Goal: Task Accomplishment & Management: Complete application form

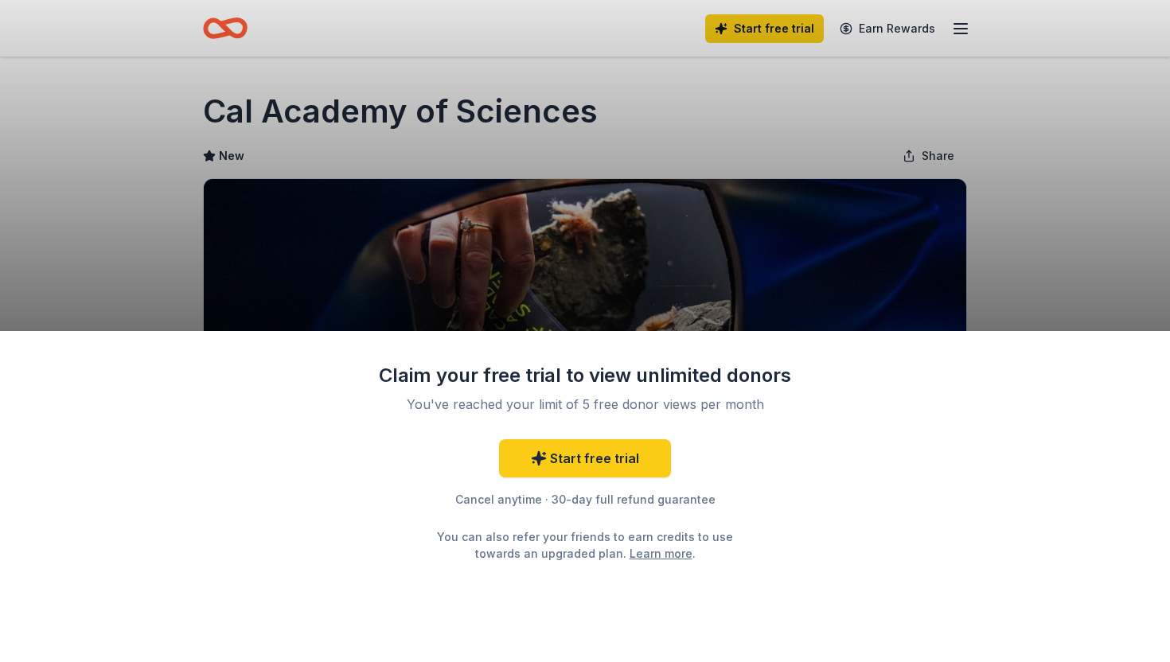
click at [1087, 178] on div "Claim your free trial to view unlimited donors You've reached your limit of 5 f…" at bounding box center [585, 331] width 1170 height 662
click at [535, 467] on icon at bounding box center [539, 459] width 16 height 16
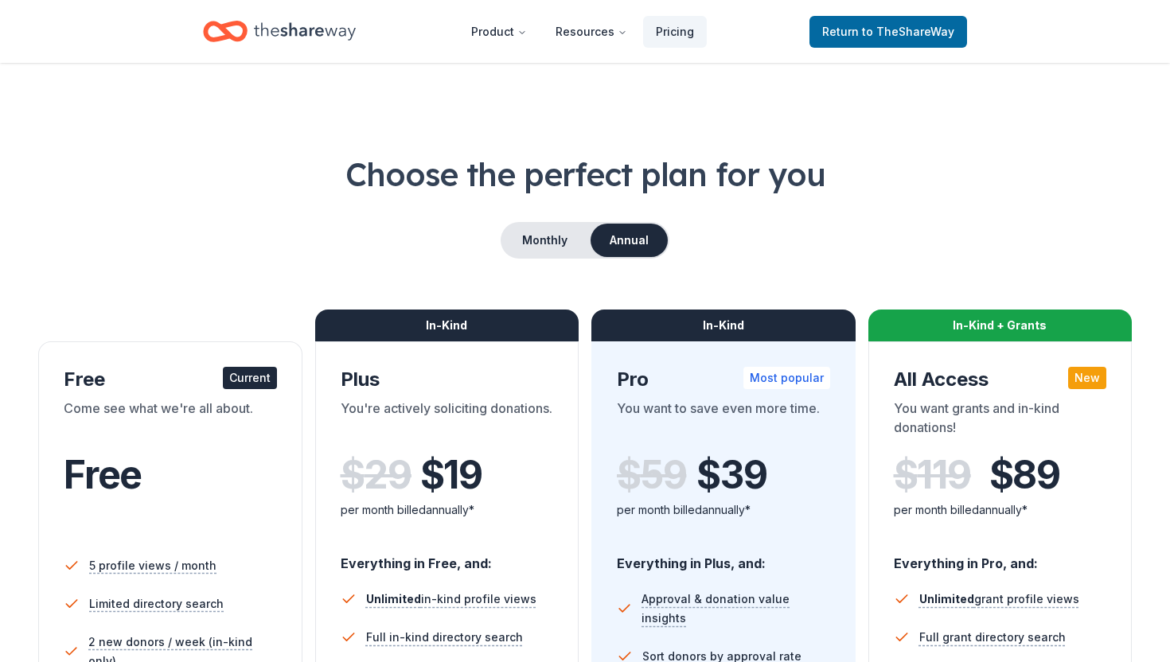
click at [310, 37] on icon "Home" at bounding box center [305, 31] width 102 height 18
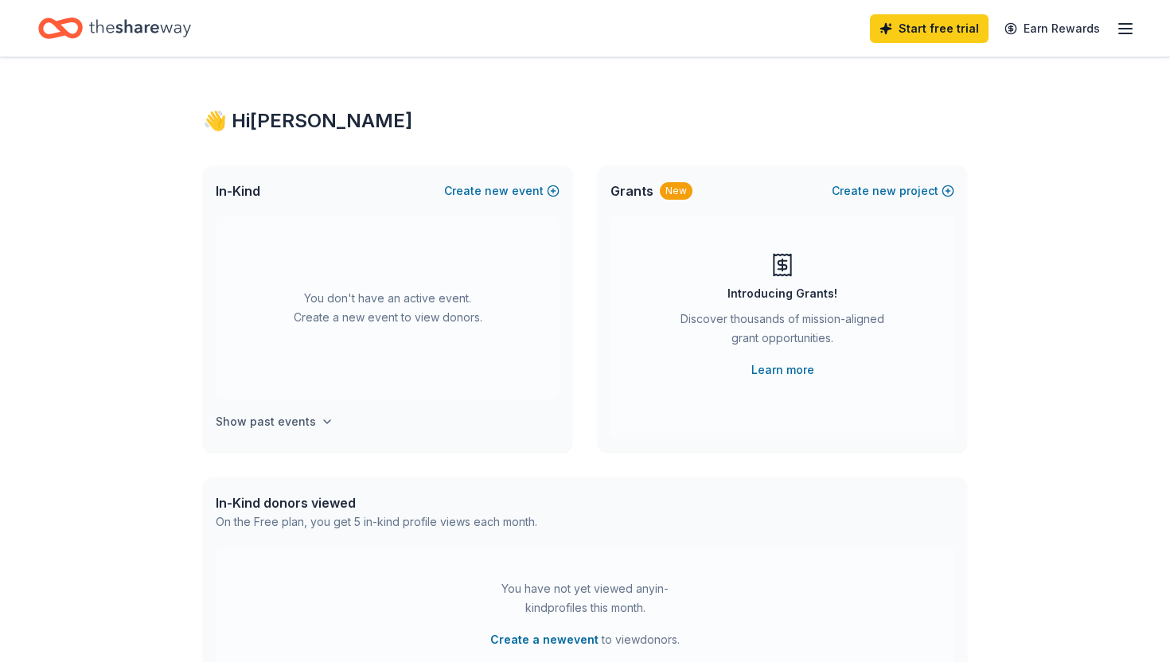
click at [300, 431] on h4 "Show past events" at bounding box center [266, 421] width 100 height 19
click at [485, 201] on span "new" at bounding box center [497, 191] width 24 height 19
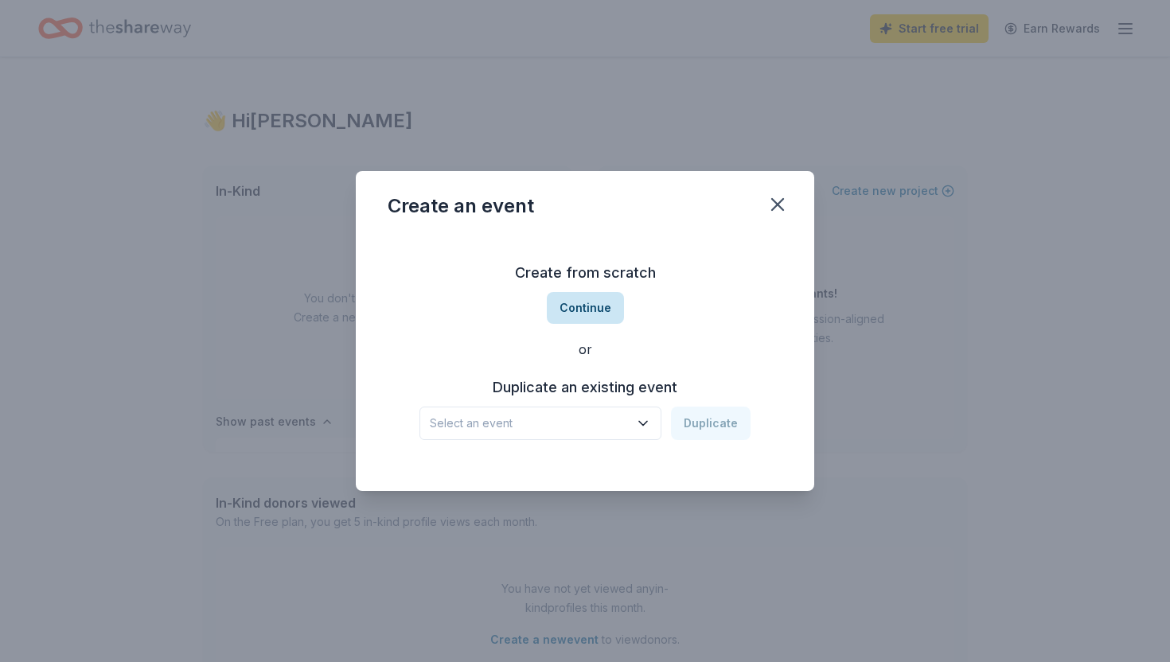
click at [585, 303] on button "Continue" at bounding box center [585, 308] width 77 height 32
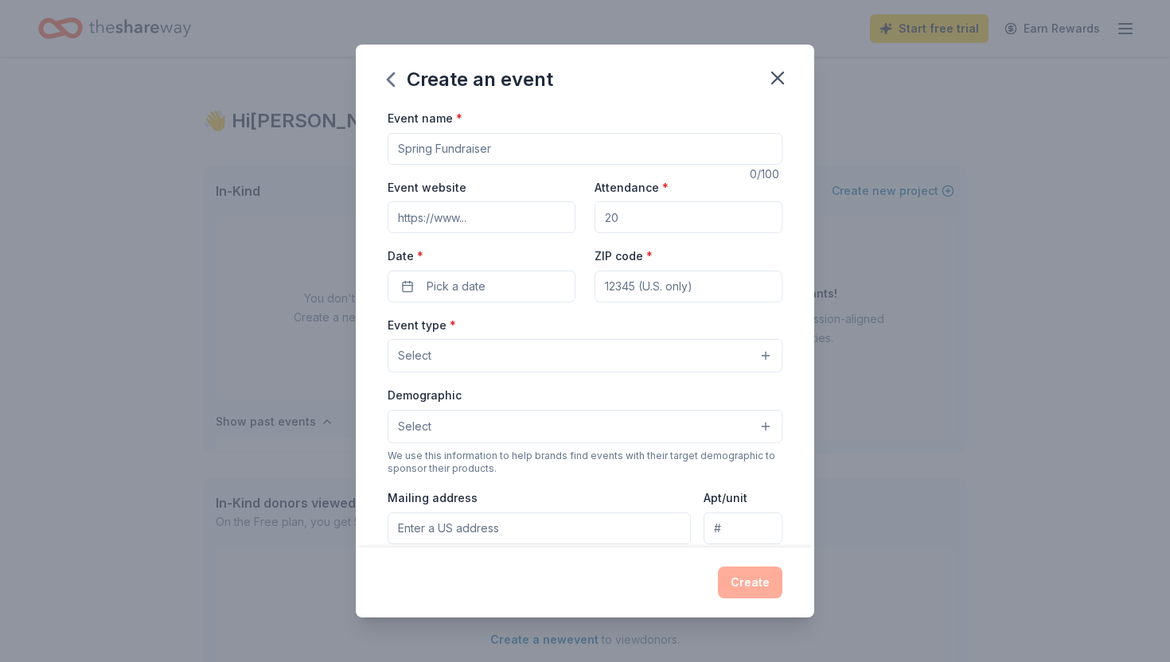
click at [445, 165] on input "Event name *" at bounding box center [585, 149] width 395 height 32
type input "31 Skulls Showcase & Auction"
click at [473, 233] on input "Event website" at bounding box center [482, 217] width 188 height 32
paste input "https://www.localcolorsj.org/"
type input "https://www.localcolorsj.org/"
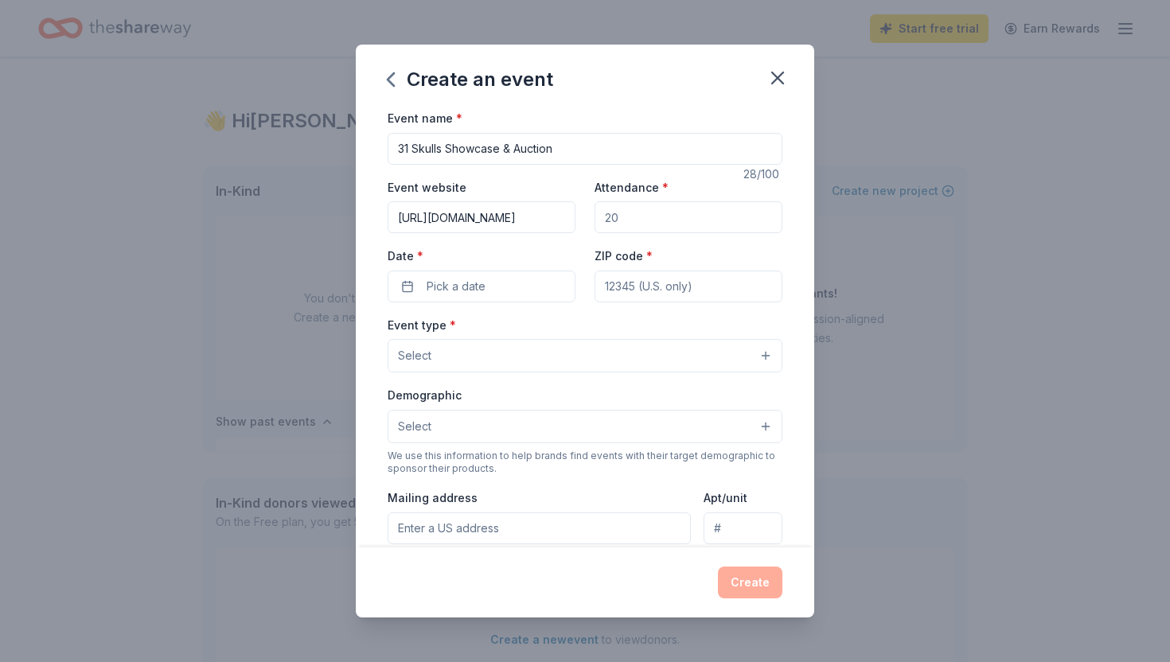
click at [634, 233] on input "Attendance *" at bounding box center [689, 217] width 188 height 32
type input "400"
click at [525, 303] on button "Pick a date" at bounding box center [482, 287] width 188 height 32
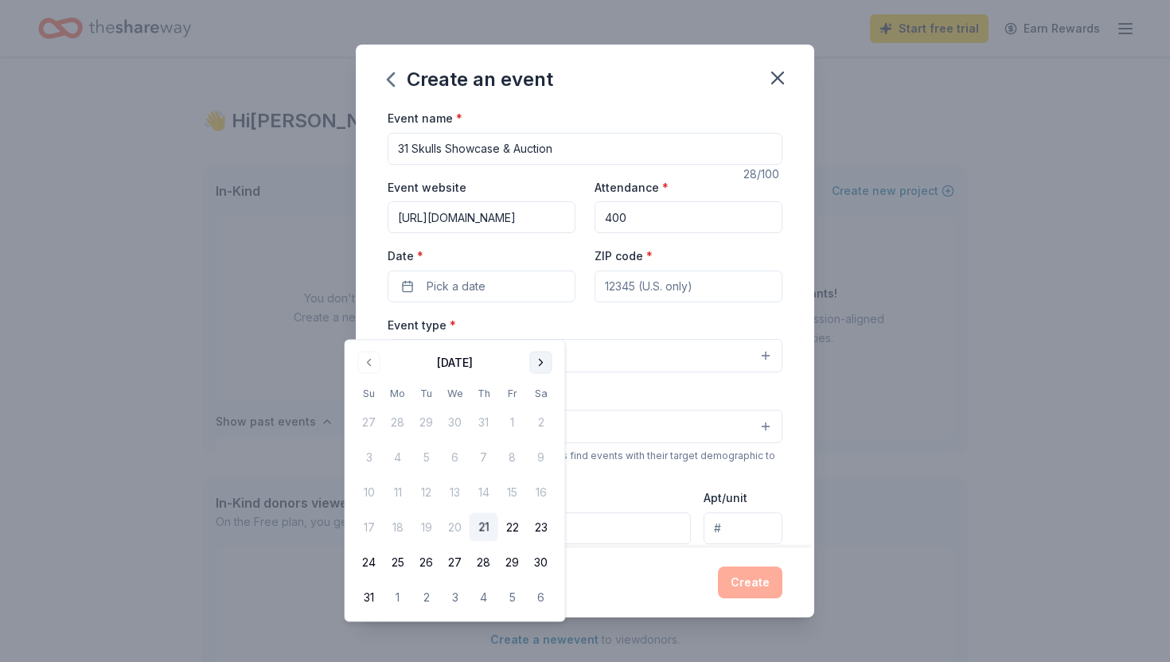
click at [552, 369] on button "Go to next month" at bounding box center [541, 363] width 22 height 22
click at [527, 542] on button "24" at bounding box center [512, 527] width 29 height 29
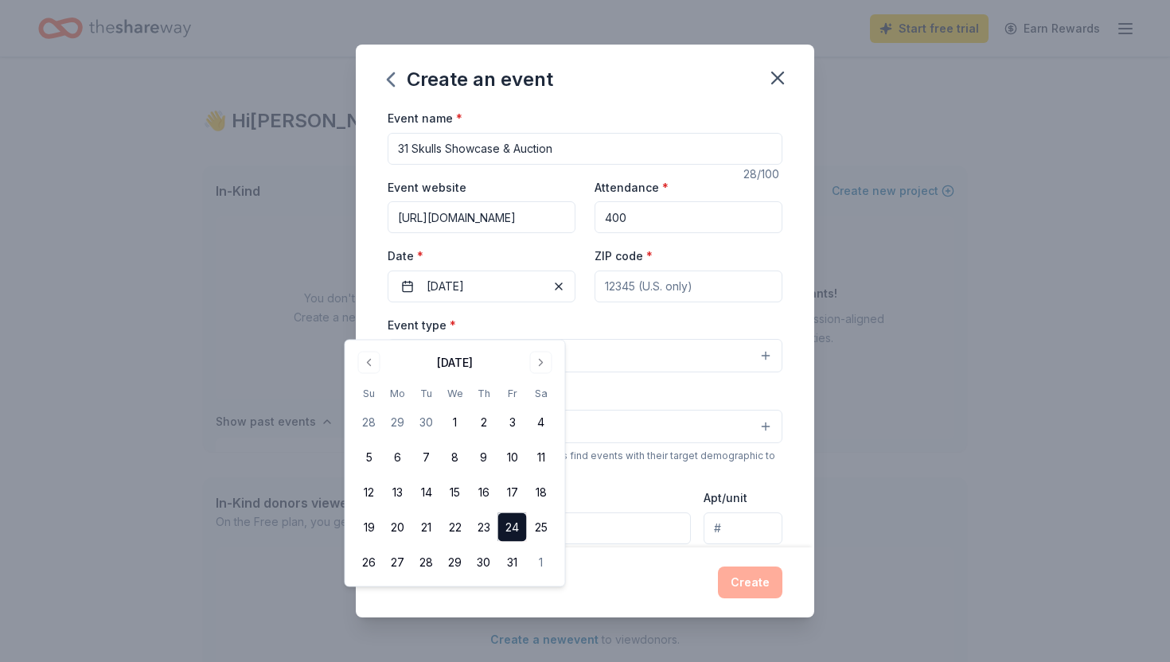
click at [666, 340] on div "Event name * 31 Skulls Showcase & Auction 28 /100 Event website https://www.loc…" at bounding box center [585, 476] width 395 height 736
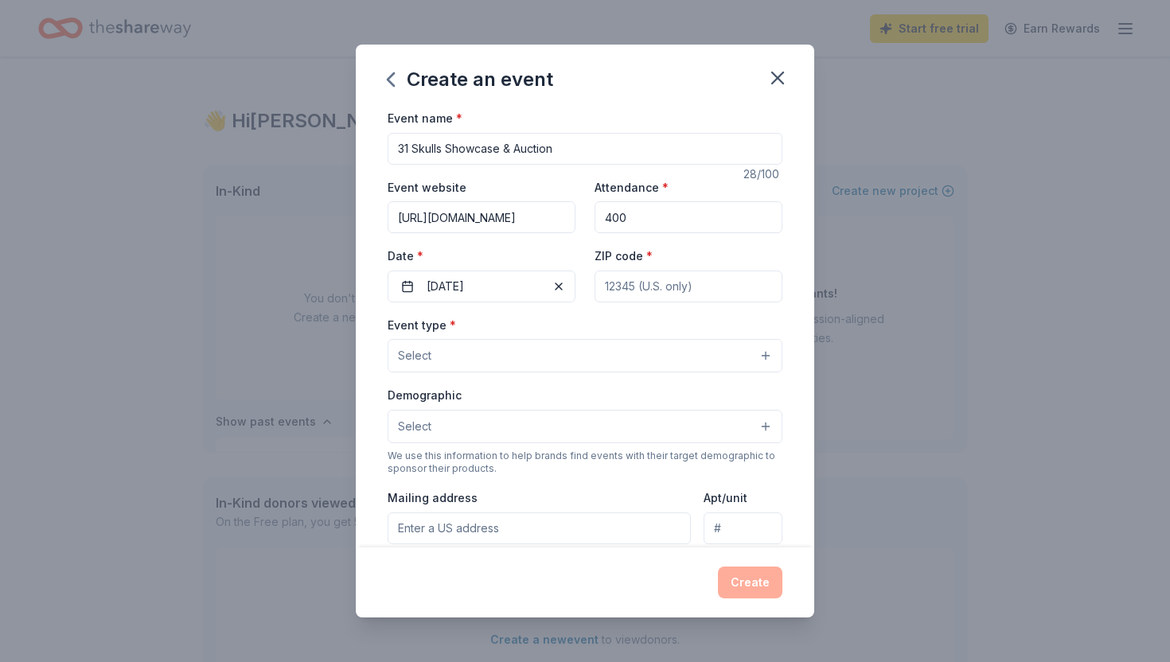
click at [653, 303] on input "ZIP code *" at bounding box center [689, 287] width 188 height 32
type input "95113"
click at [498, 373] on button "Select" at bounding box center [585, 355] width 395 height 33
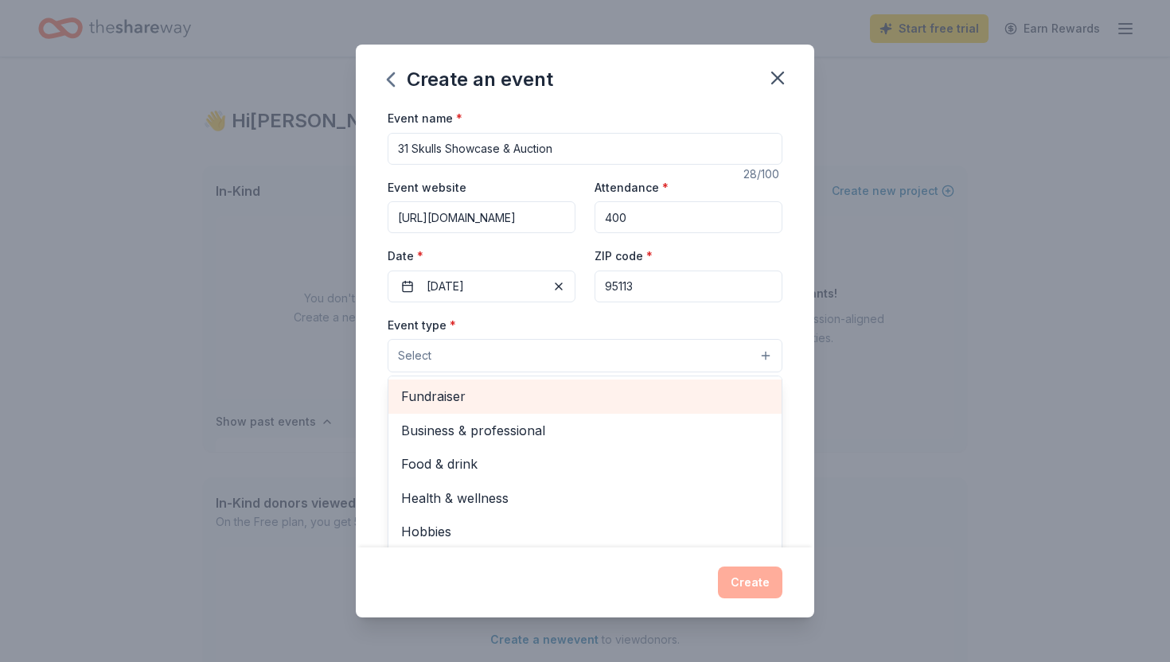
click at [464, 413] on div "Fundraiser" at bounding box center [584, 396] width 393 height 33
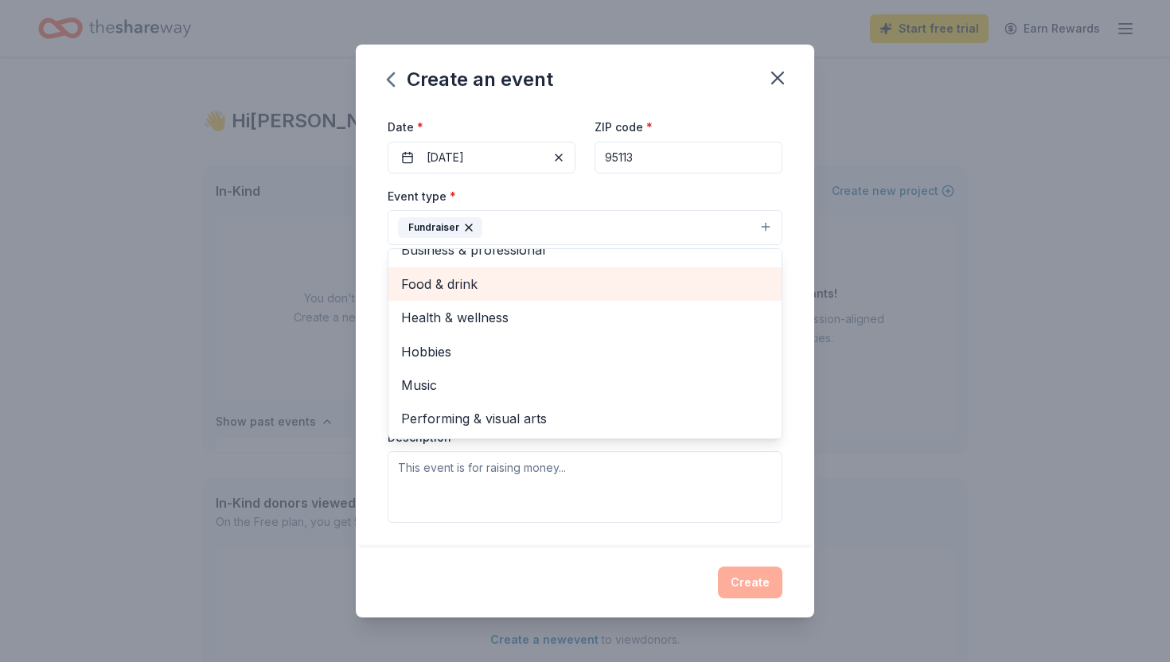
scroll to position [144, 0]
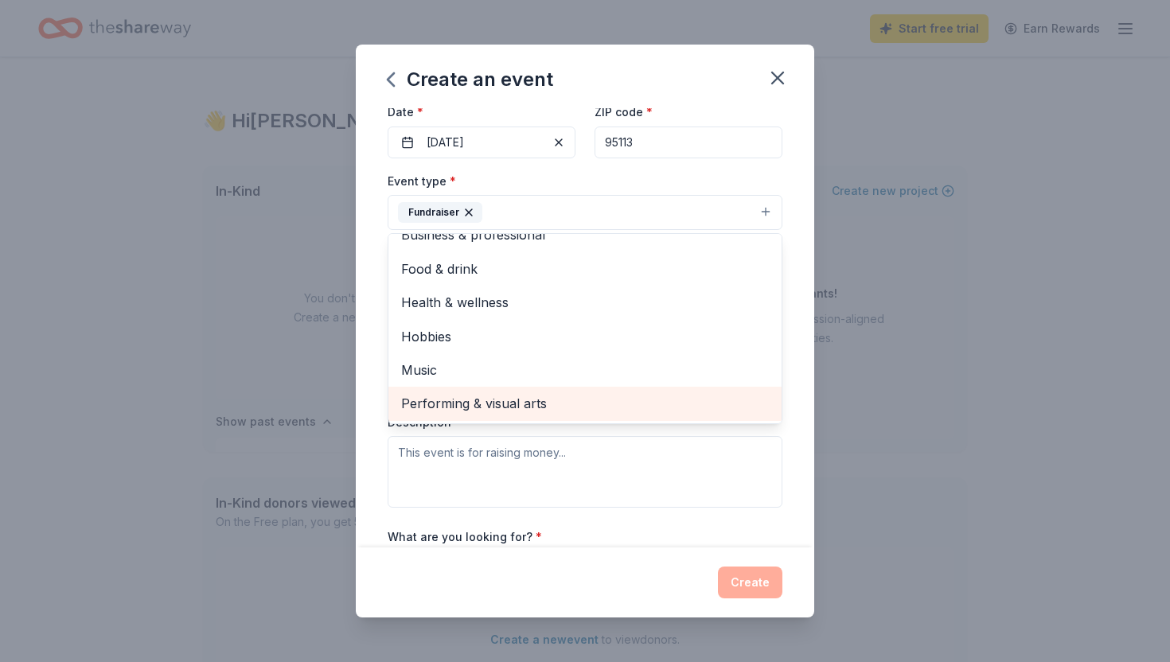
click at [516, 414] on span "Performing & visual arts" at bounding box center [585, 403] width 368 height 21
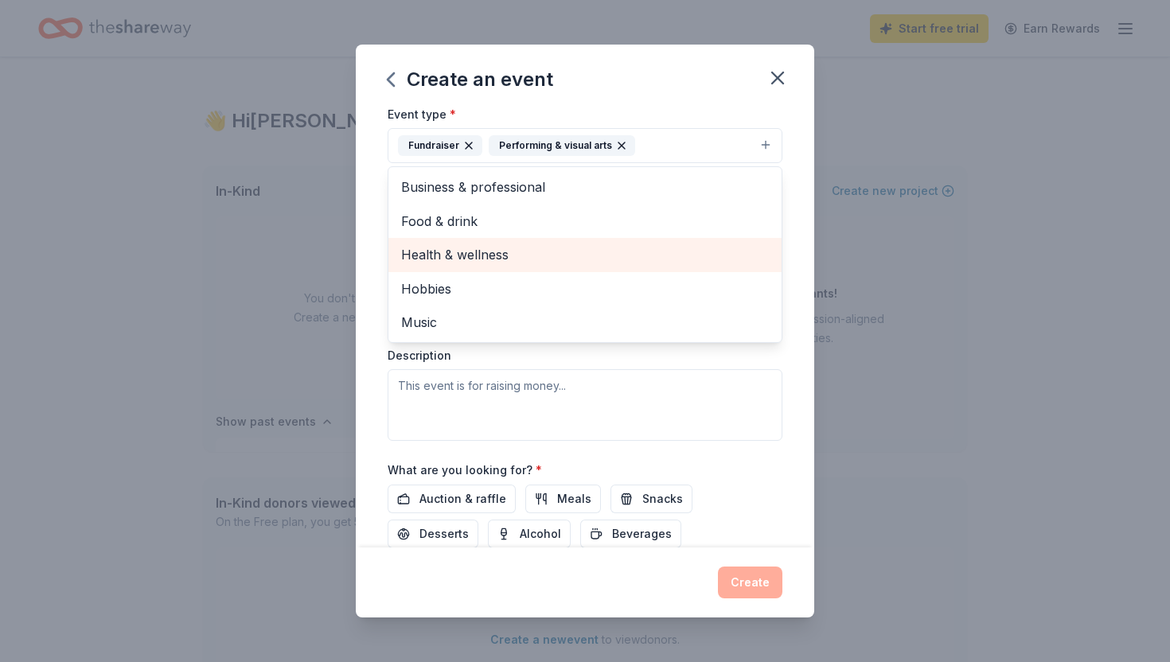
scroll to position [230, 0]
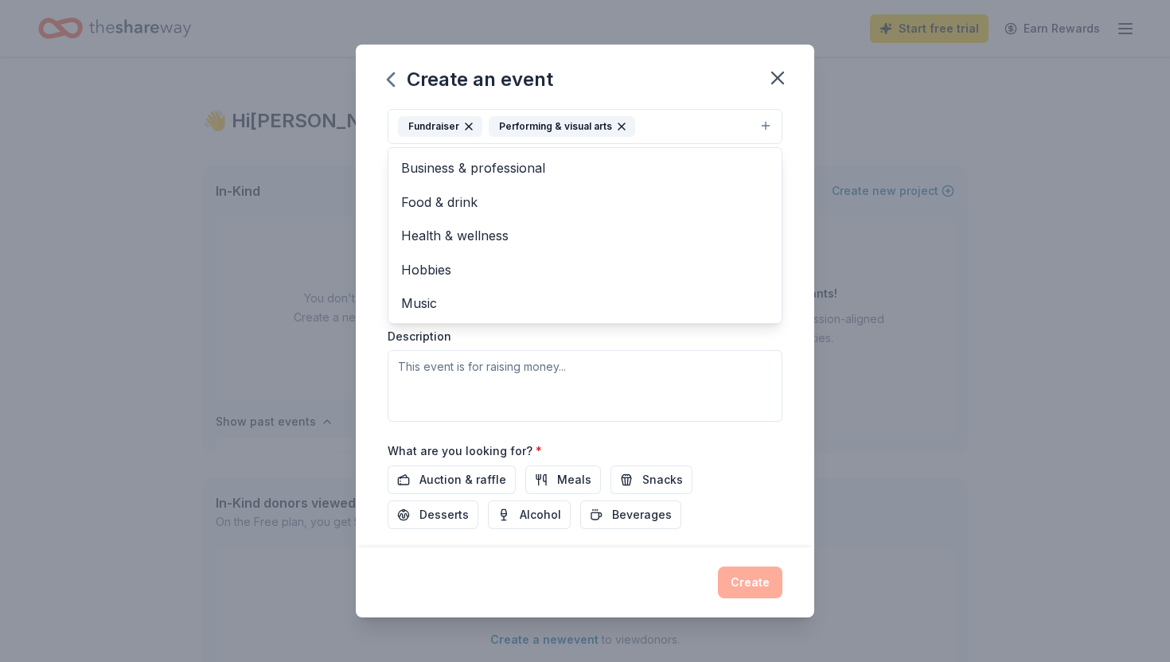
click at [783, 120] on div "Event type * Fundraiser Performing & visual arts Business & professional Food &…" at bounding box center [585, 115] width 395 height 60
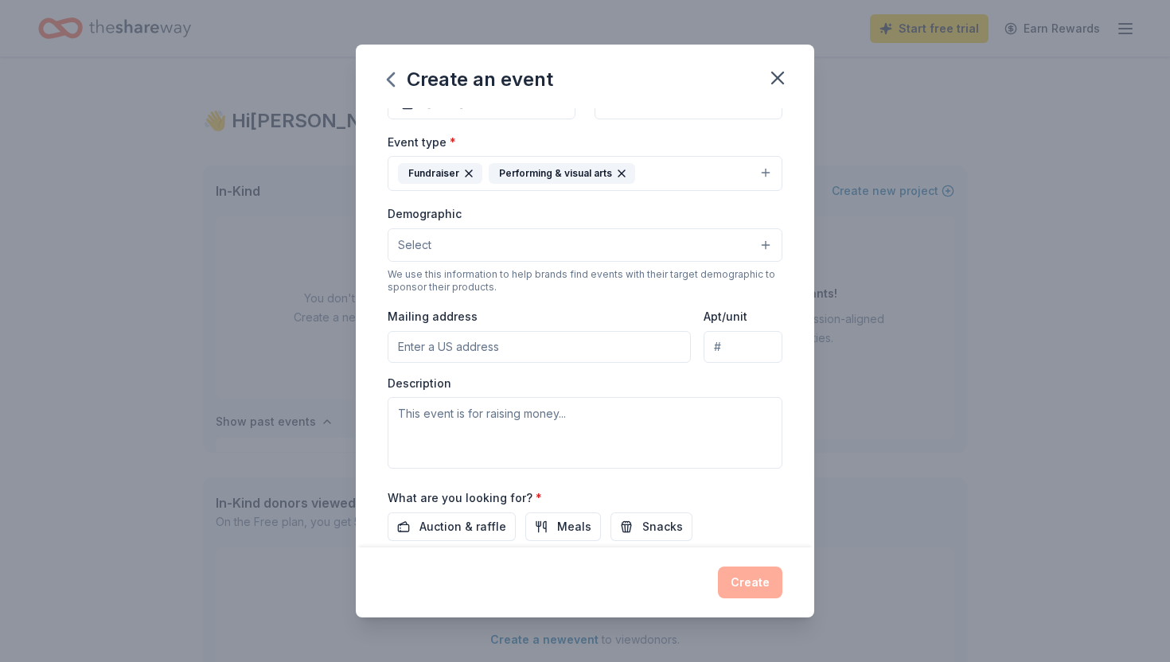
scroll to position [175, 0]
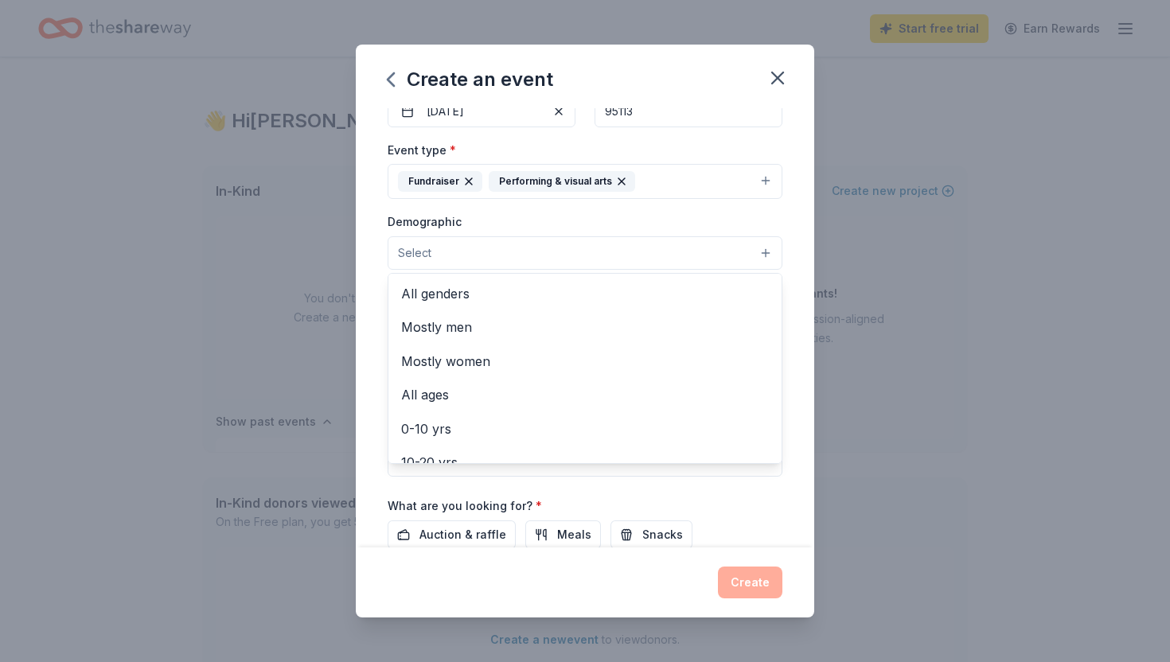
click at [615, 270] on button "Select" at bounding box center [585, 252] width 395 height 33
click at [533, 304] on span "All genders" at bounding box center [585, 293] width 368 height 21
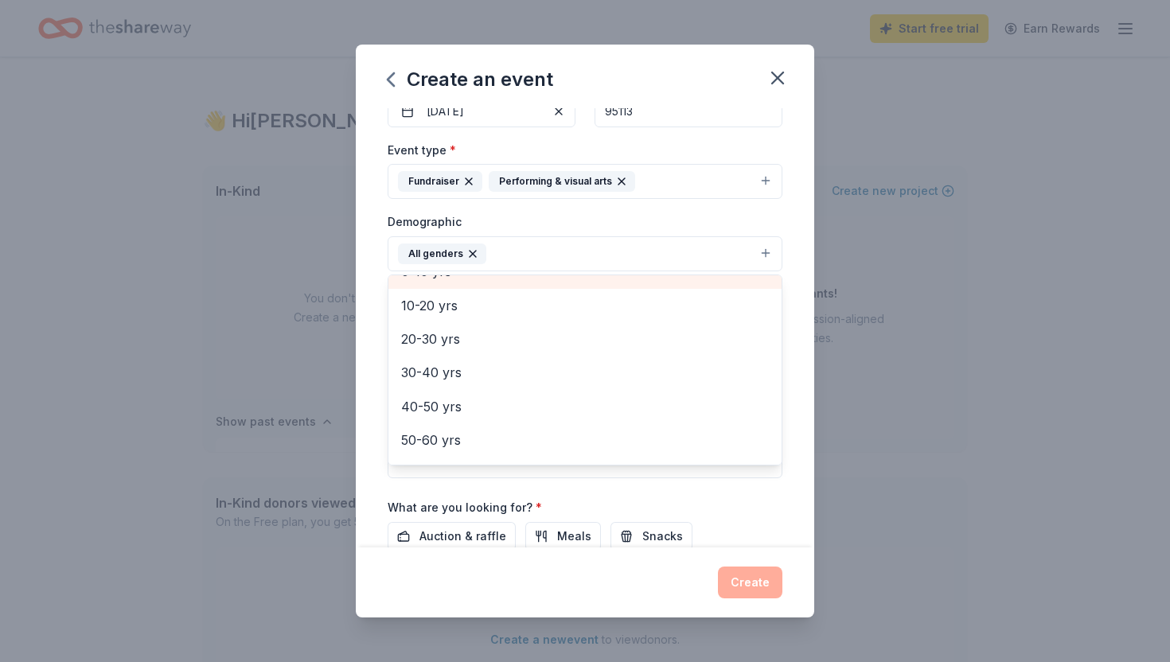
scroll to position [142, 0]
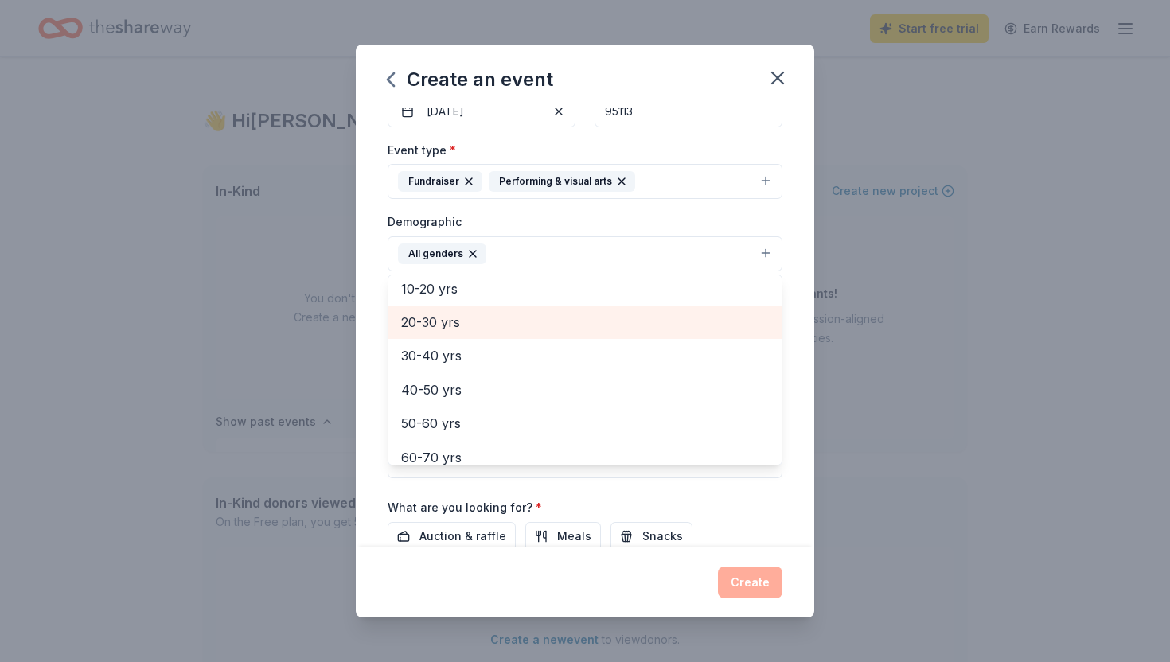
click at [548, 333] on span "20-30 yrs" at bounding box center [585, 322] width 368 height 21
click at [541, 333] on span "30-40 yrs" at bounding box center [585, 322] width 368 height 21
click at [541, 333] on span "40-50 yrs" at bounding box center [585, 322] width 368 height 21
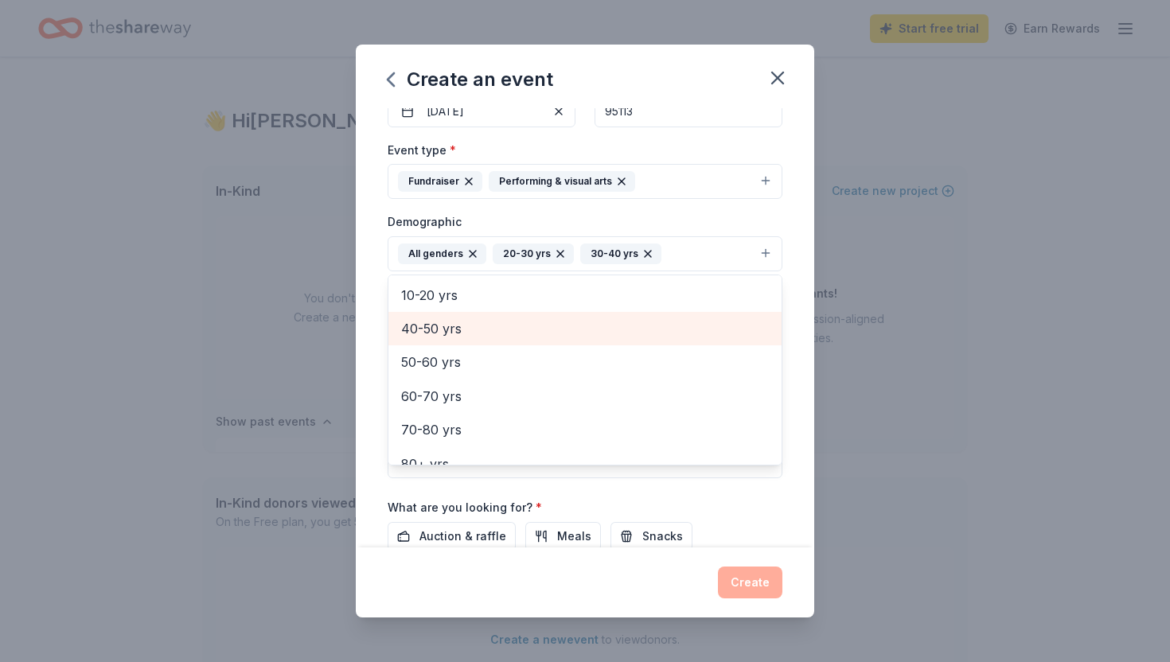
click at [541, 373] on span "50-60 yrs" at bounding box center [585, 362] width 368 height 21
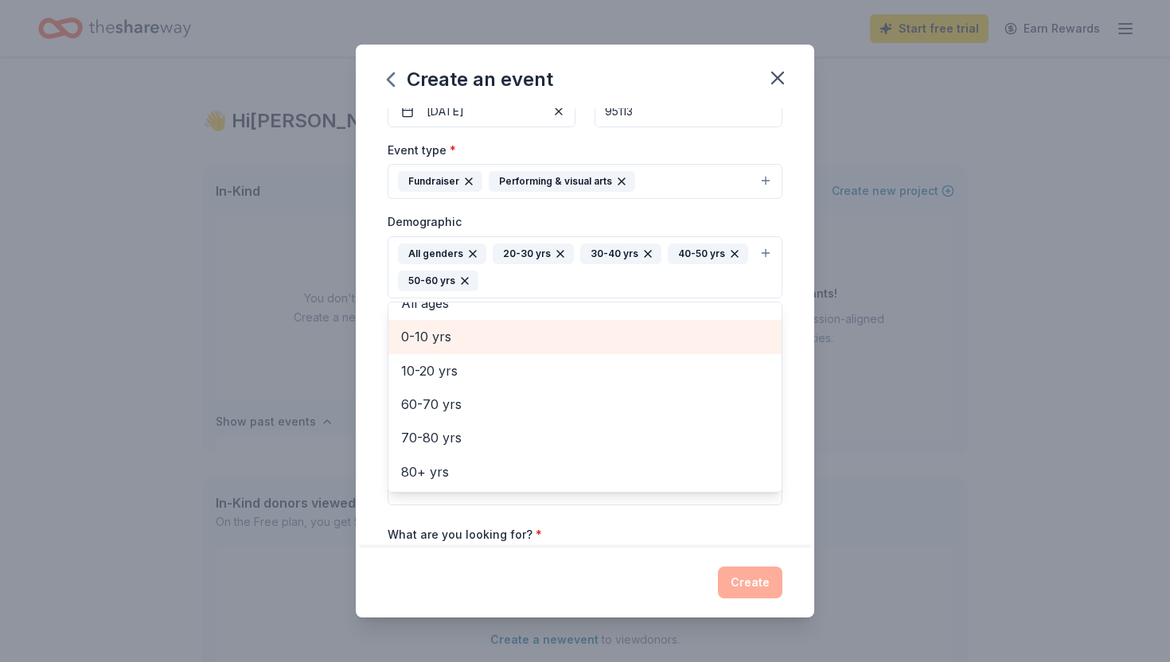
click at [541, 347] on span "0-10 yrs" at bounding box center [585, 336] width 368 height 21
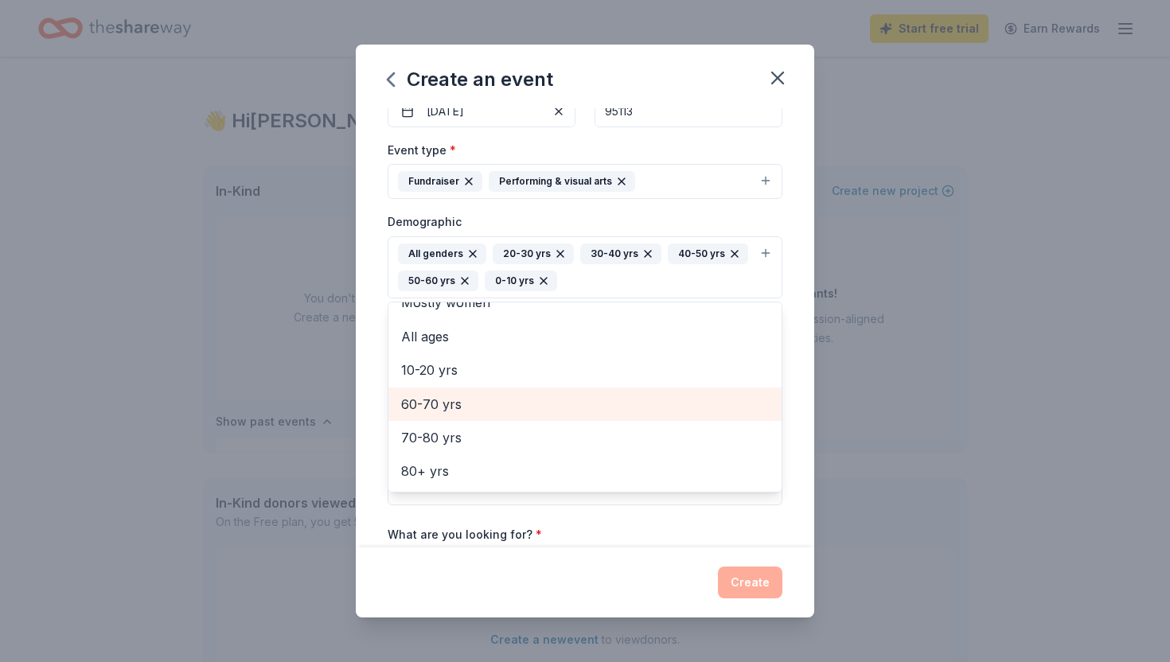
click at [459, 415] on span "60-70 yrs" at bounding box center [585, 404] width 368 height 21
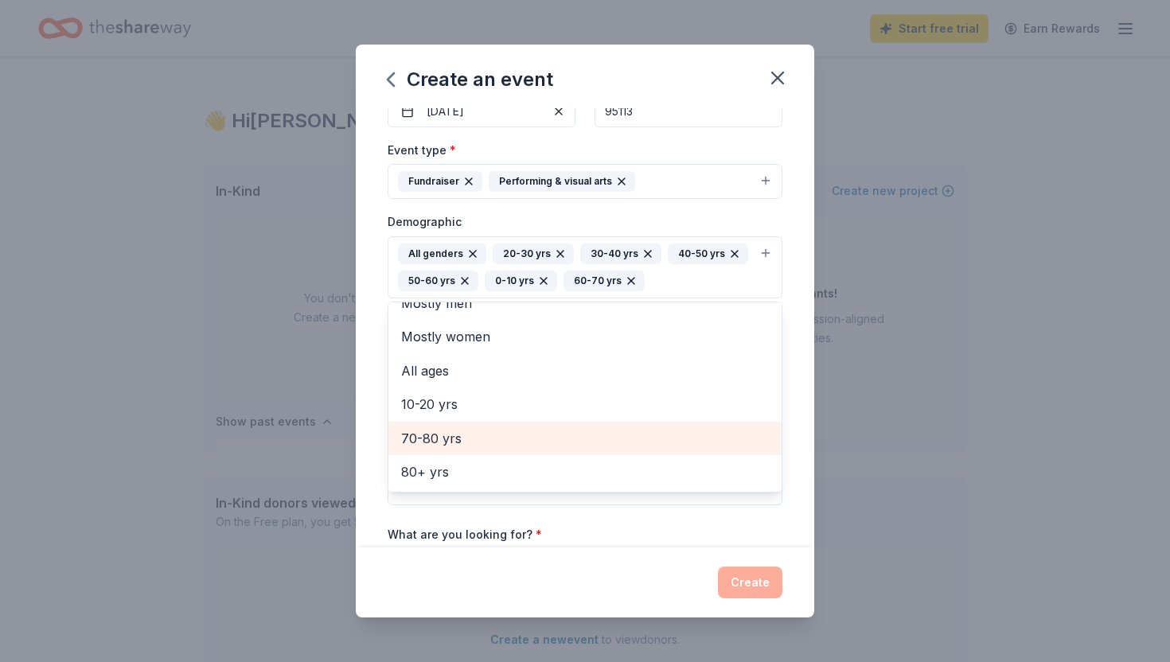
click at [456, 449] on span "70-80 yrs" at bounding box center [585, 438] width 368 height 21
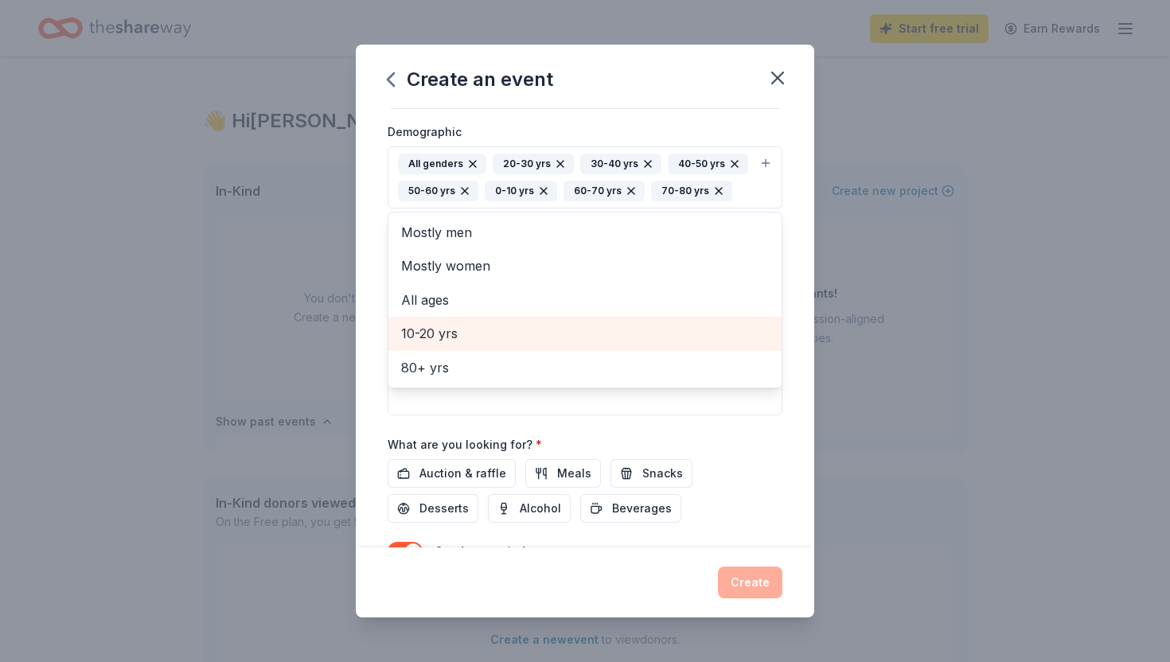
scroll to position [337, 0]
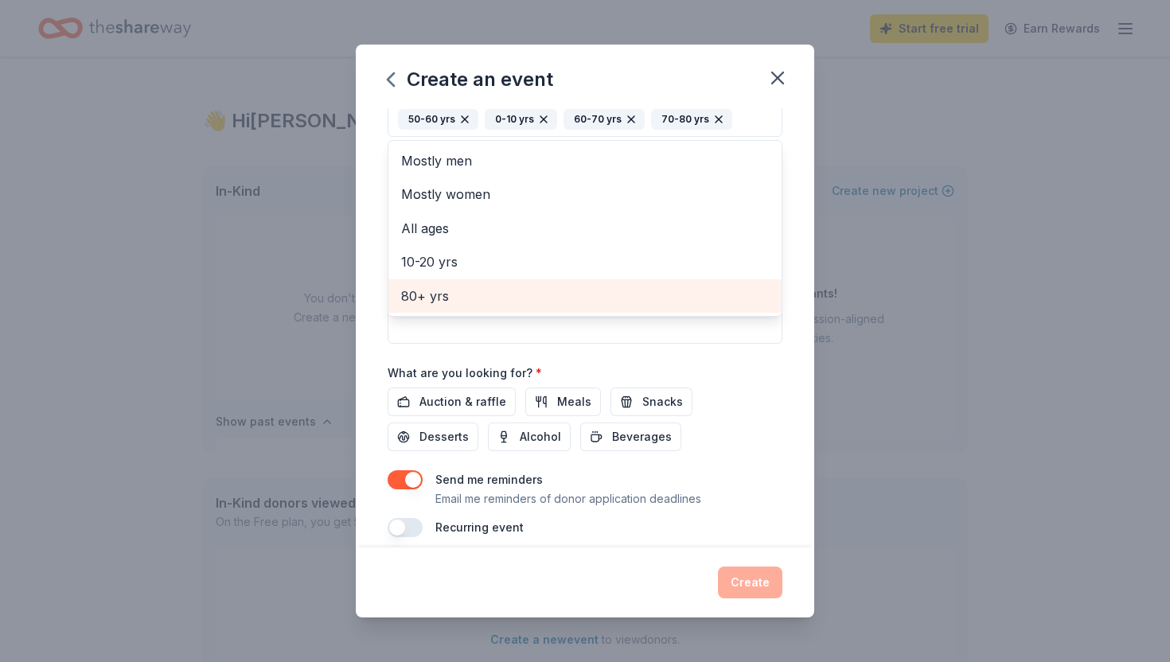
click at [482, 306] on span "80+ yrs" at bounding box center [585, 296] width 368 height 21
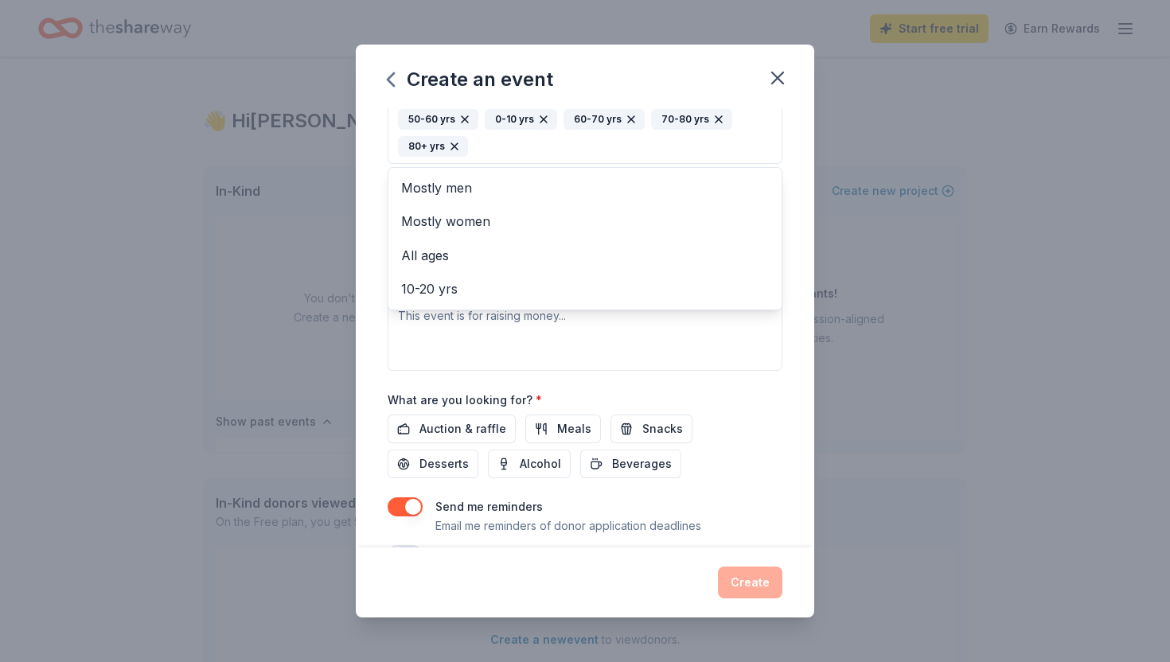
click at [576, 371] on div "Event type * Fundraiser Performing & visual arts Demographic All genders 20-30 …" at bounding box center [585, 175] width 395 height 392
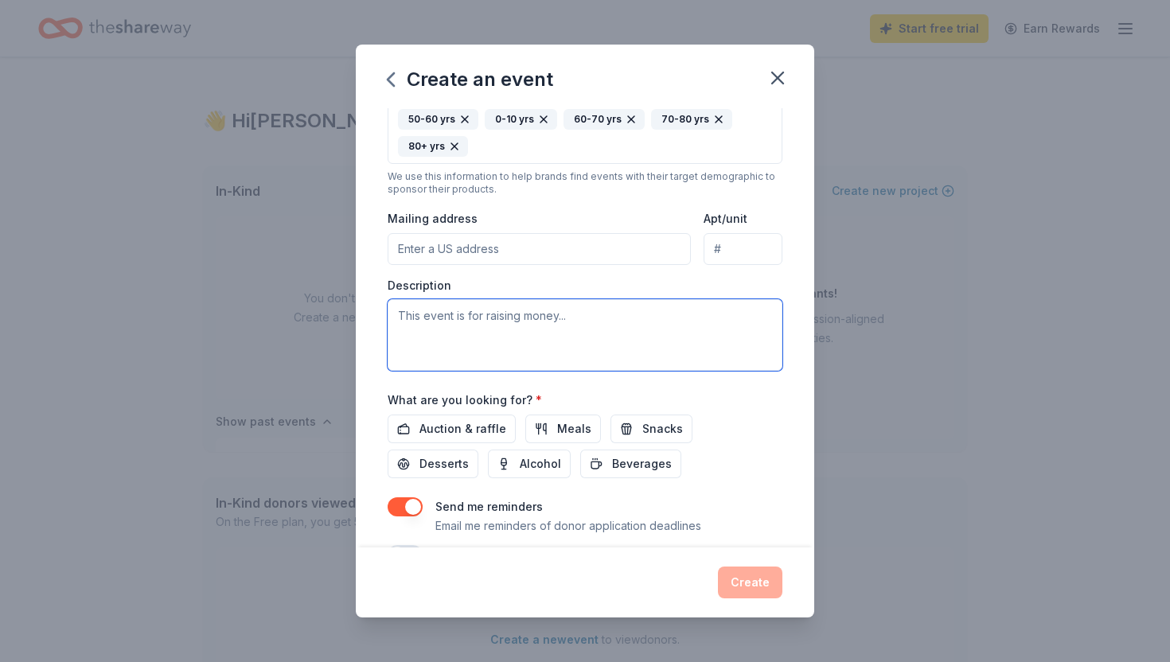
click at [528, 371] on textarea at bounding box center [585, 335] width 395 height 72
click at [501, 265] on input "Mailing address" at bounding box center [539, 249] width 303 height 32
type input "5441 Playa Del Rey"
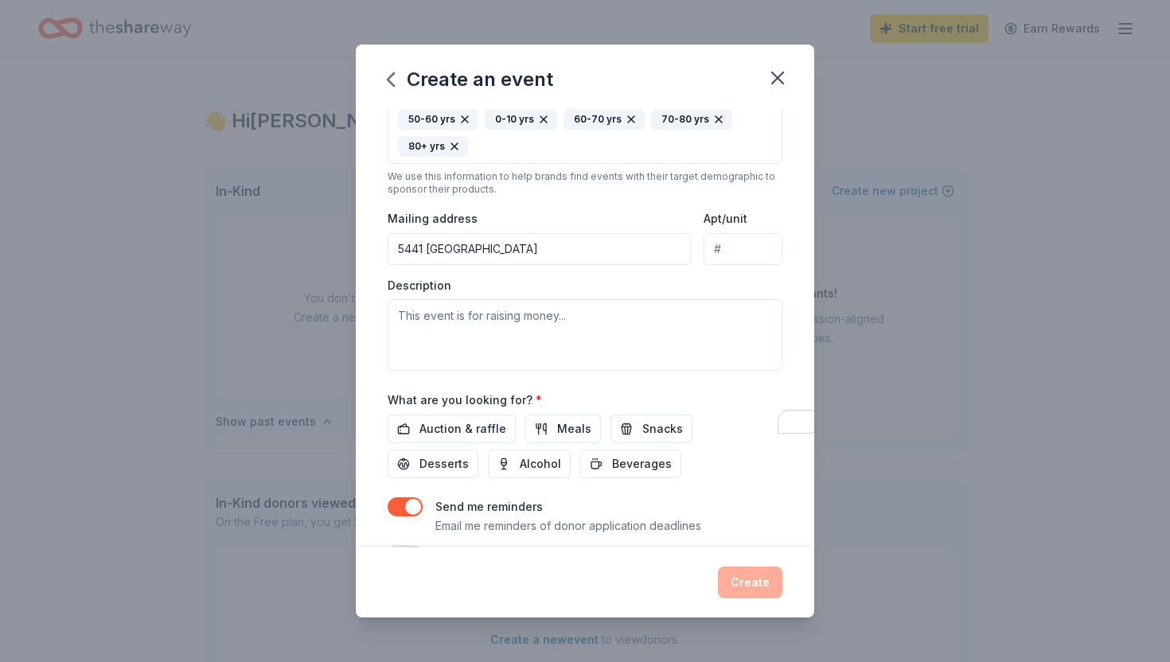
click at [736, 265] on input "Apt/unit" at bounding box center [743, 249] width 79 height 32
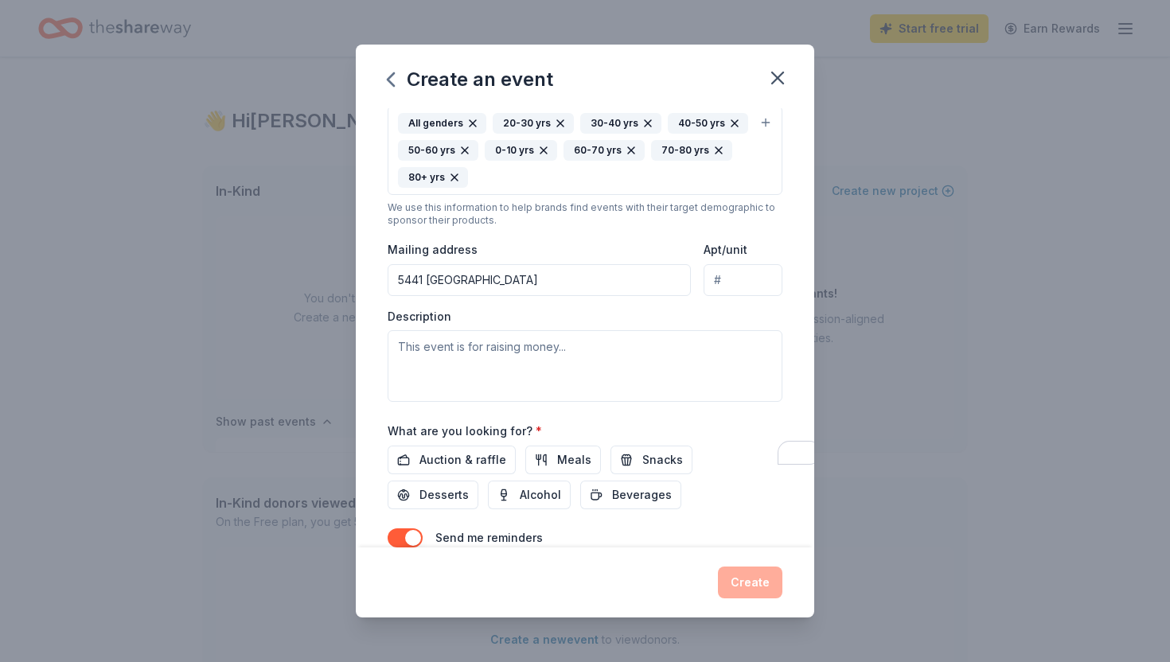
scroll to position [260, 0]
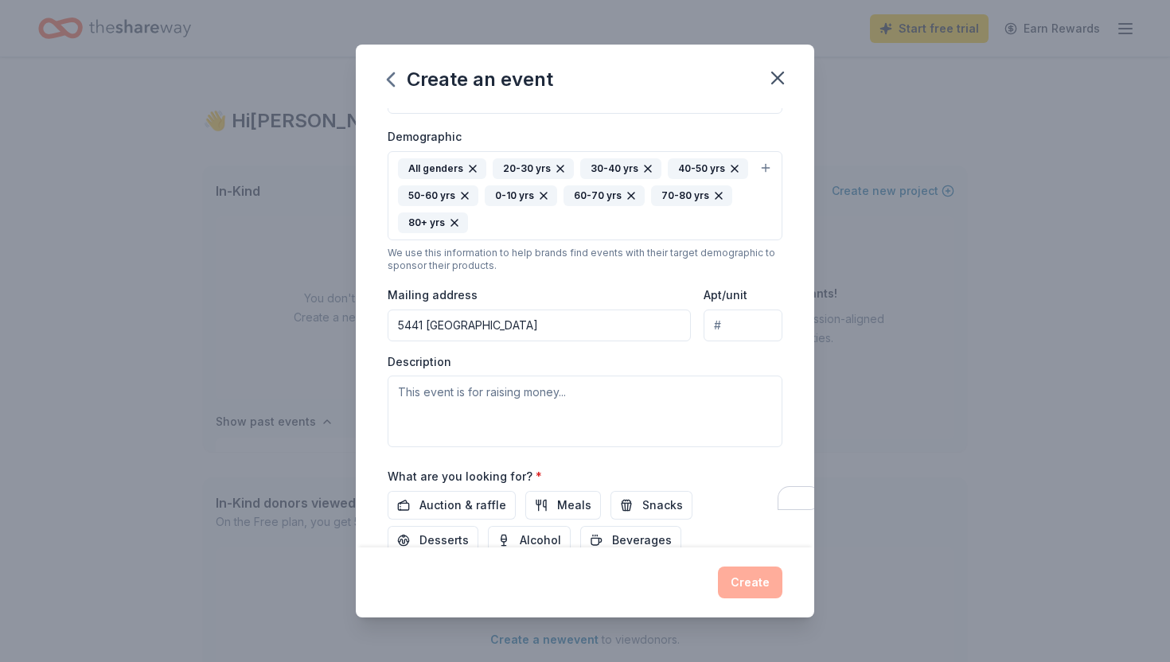
click at [561, 342] on input "5441 Playa Del Rey" at bounding box center [539, 326] width 303 height 32
click at [539, 336] on div "Event type * Fundraiser Performing & visual arts Demographic All genders 20-30 …" at bounding box center [585, 251] width 395 height 392
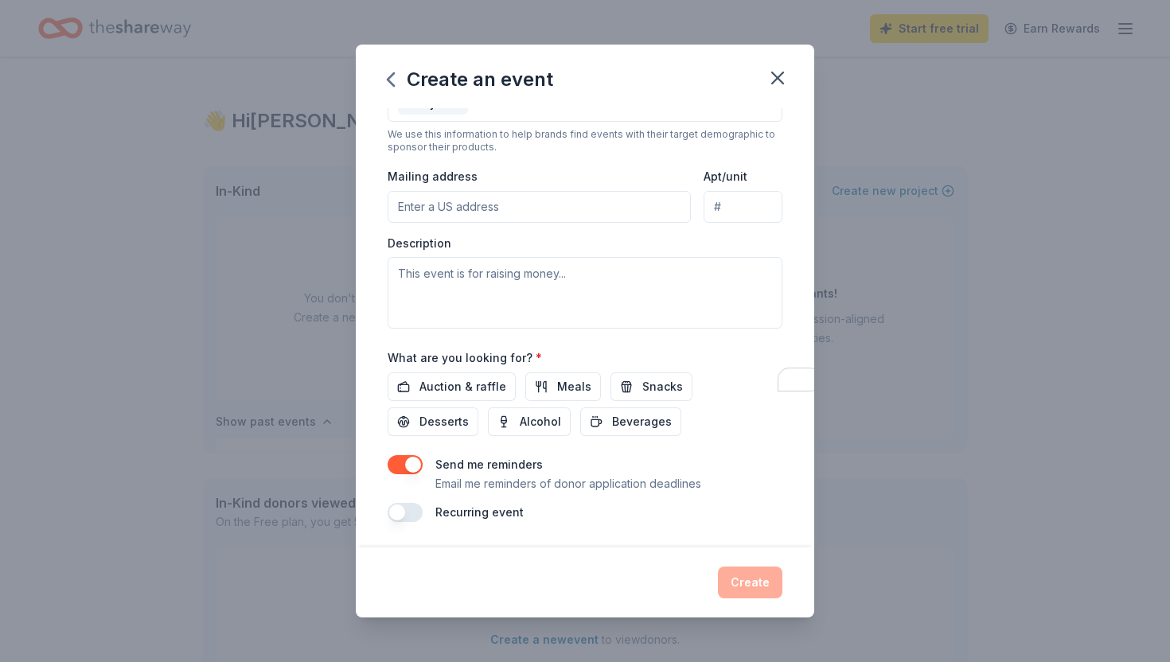
scroll to position [500, 0]
click at [538, 272] on textarea "To enrich screen reader interactions, please activate Accessibility in Grammarl…" at bounding box center [585, 293] width 395 height 72
click at [451, 377] on span "Auction & raffle" at bounding box center [463, 386] width 87 height 19
click at [520, 412] on span "Alcohol" at bounding box center [540, 421] width 41 height 19
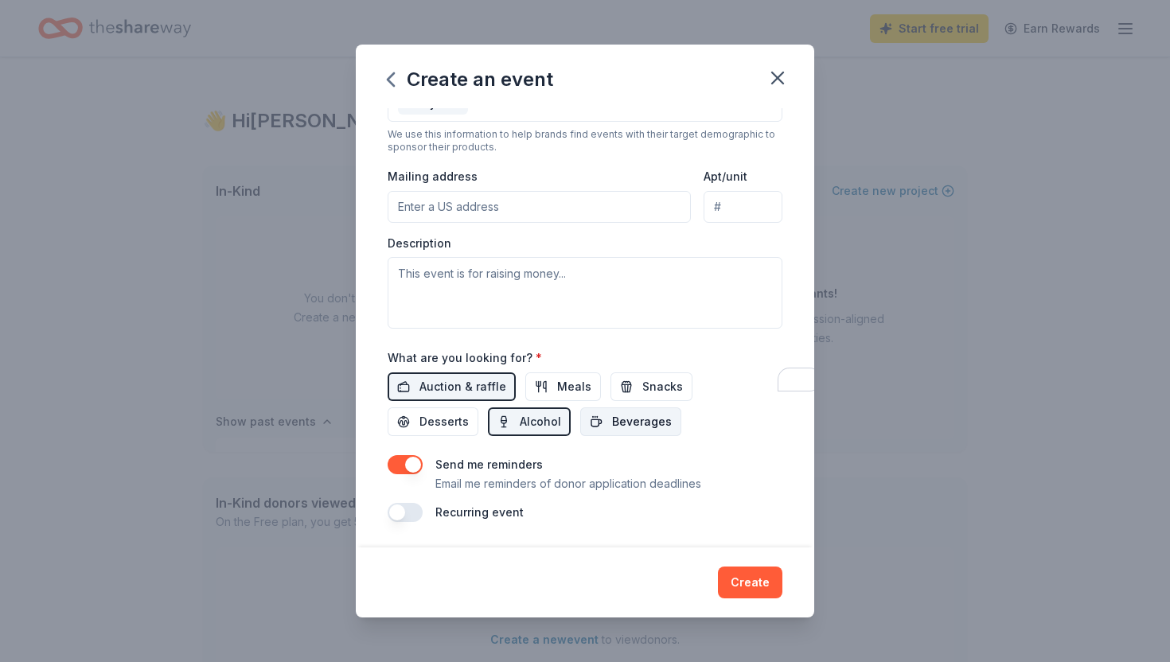
click at [612, 412] on span "Beverages" at bounding box center [642, 421] width 60 height 19
click at [558, 377] on span "Meals" at bounding box center [574, 386] width 34 height 19
click at [614, 373] on button "Snacks" at bounding box center [652, 387] width 82 height 29
click at [564, 377] on span "Meals" at bounding box center [574, 386] width 34 height 19
click at [760, 572] on button "Create" at bounding box center [750, 583] width 64 height 32
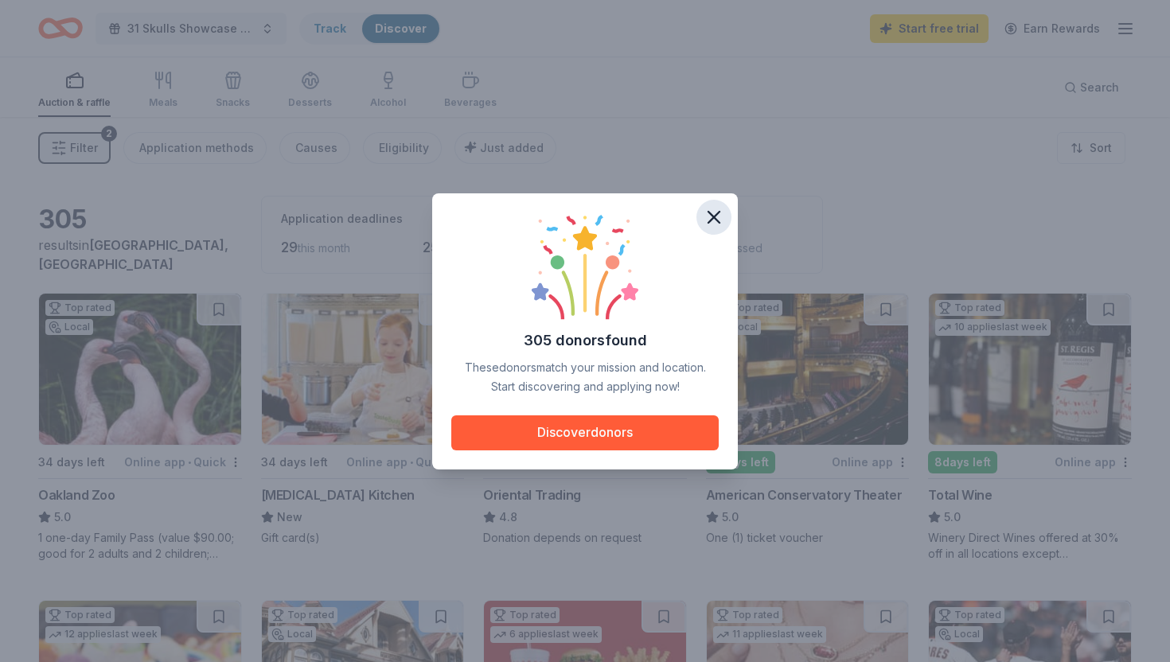
click at [722, 215] on icon "button" at bounding box center [714, 217] width 22 height 22
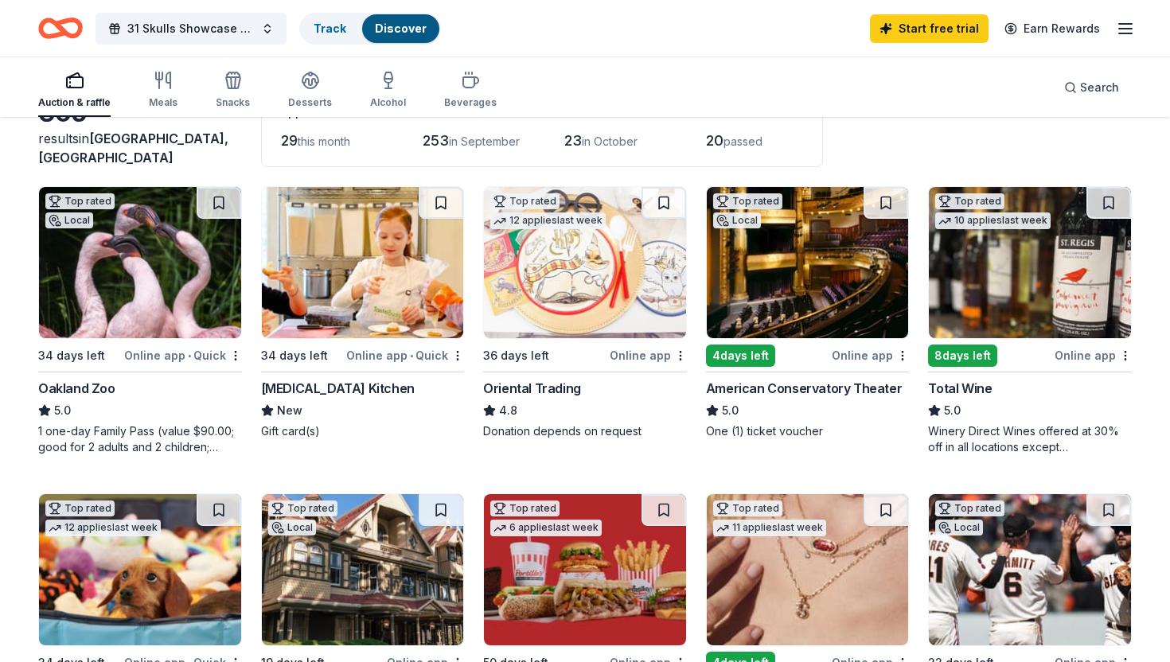
scroll to position [96, 0]
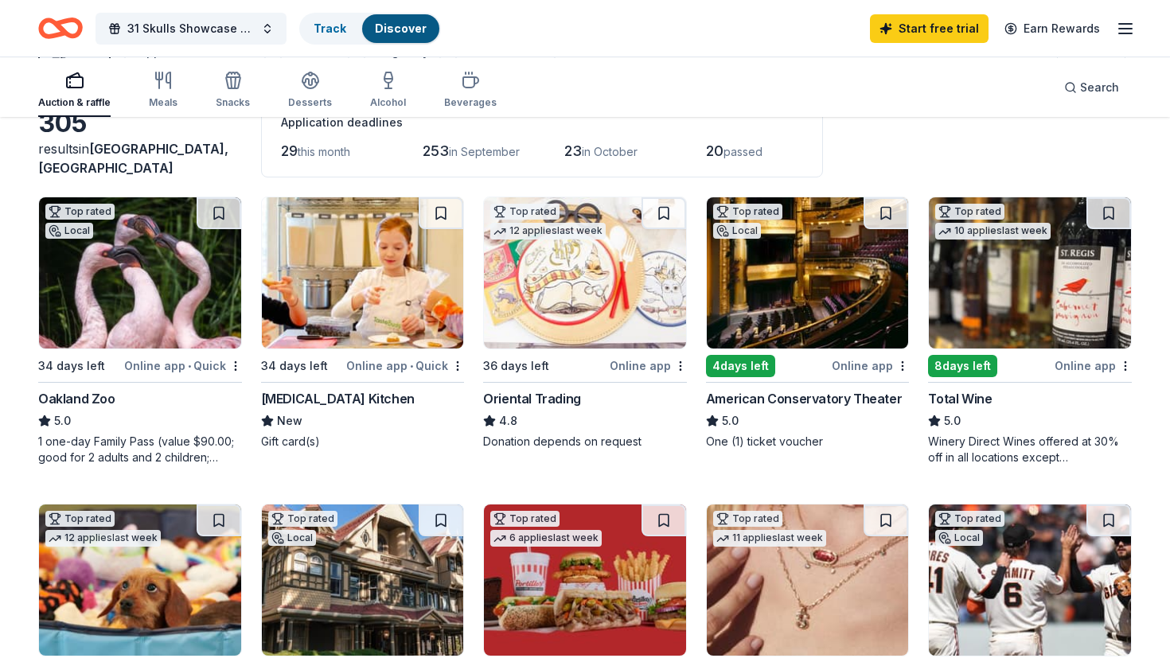
click at [1068, 314] on img at bounding box center [1030, 272] width 202 height 151
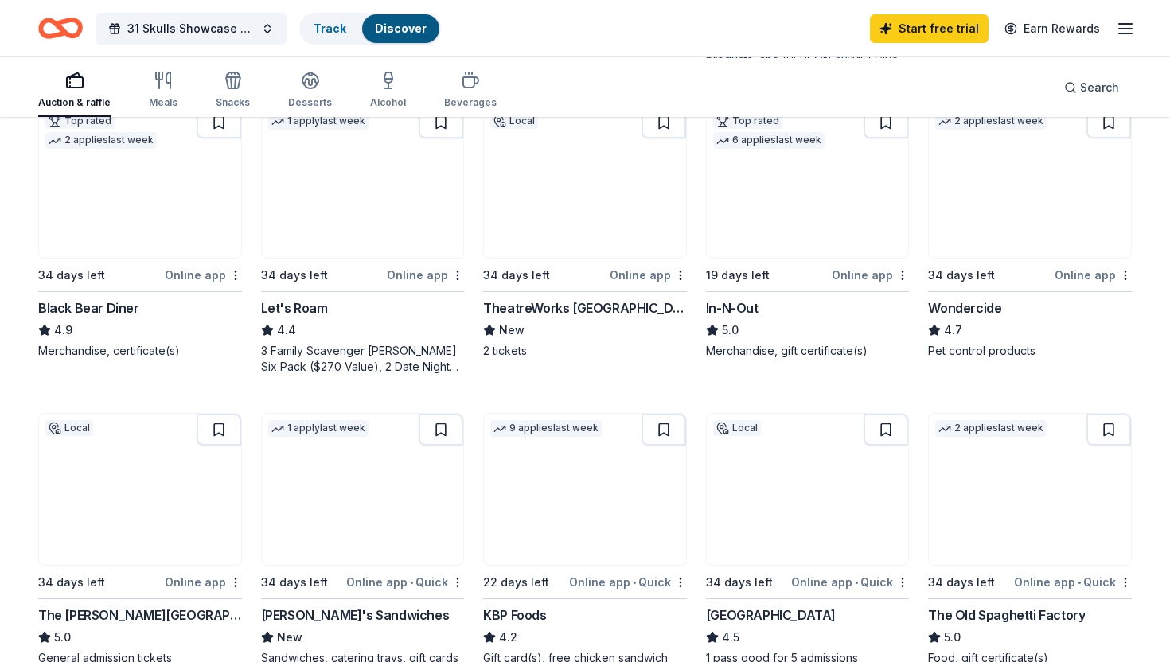
scroll to position [803, 0]
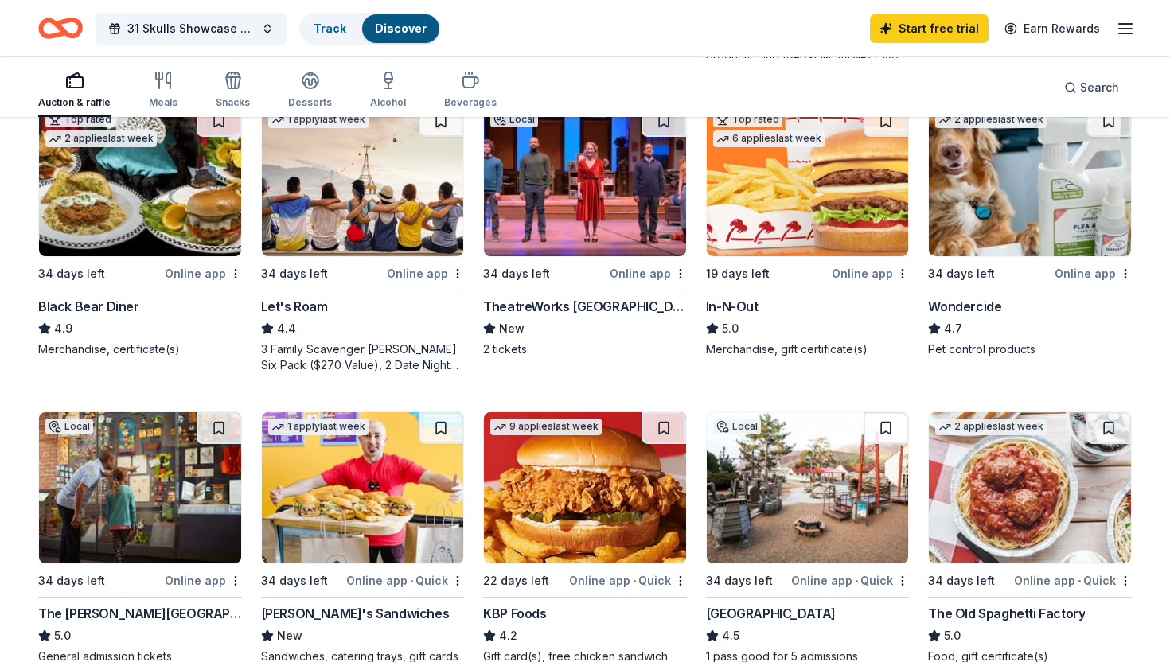
click at [778, 256] on img at bounding box center [808, 180] width 202 height 151
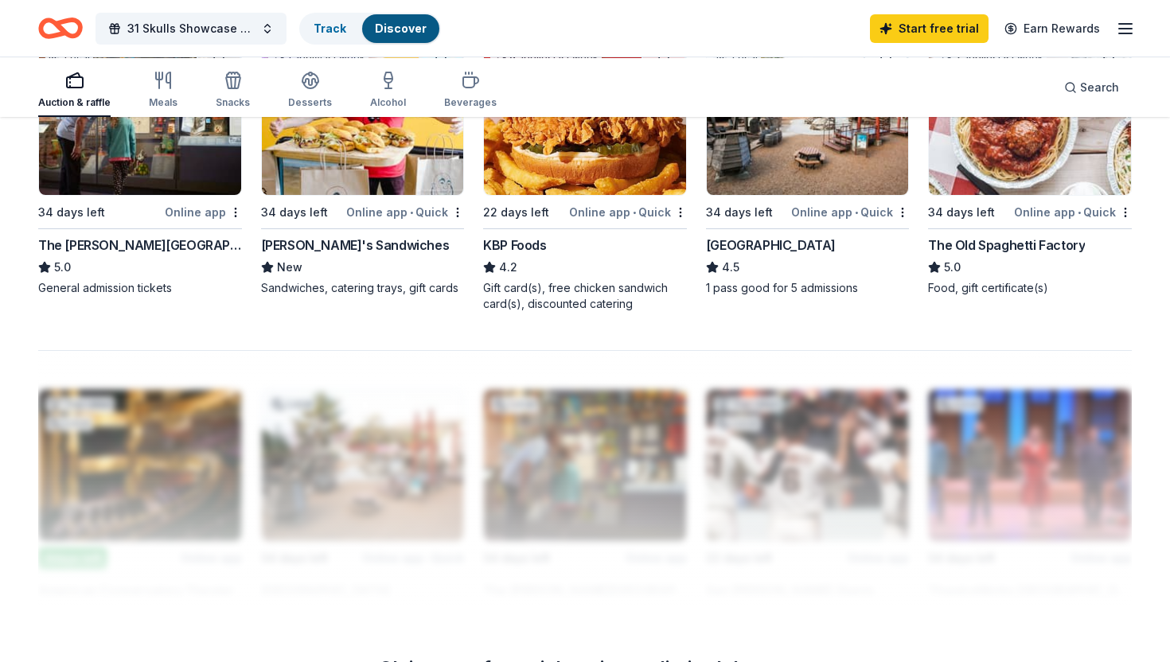
scroll to position [1175, 0]
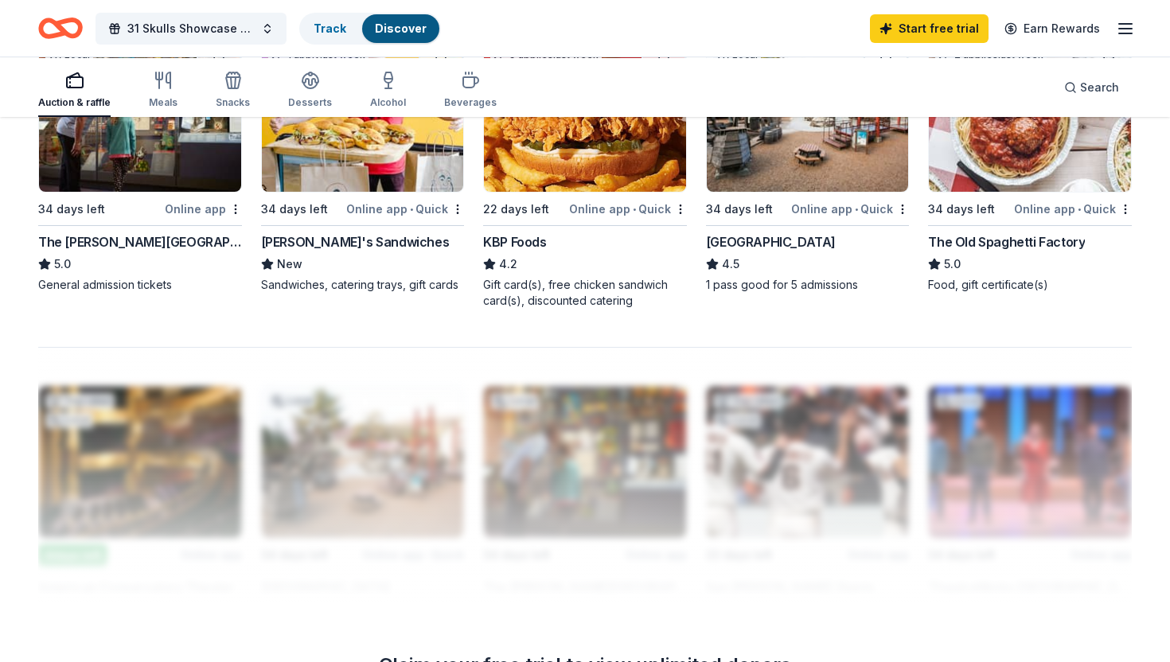
click at [798, 192] on img at bounding box center [808, 116] width 202 height 151
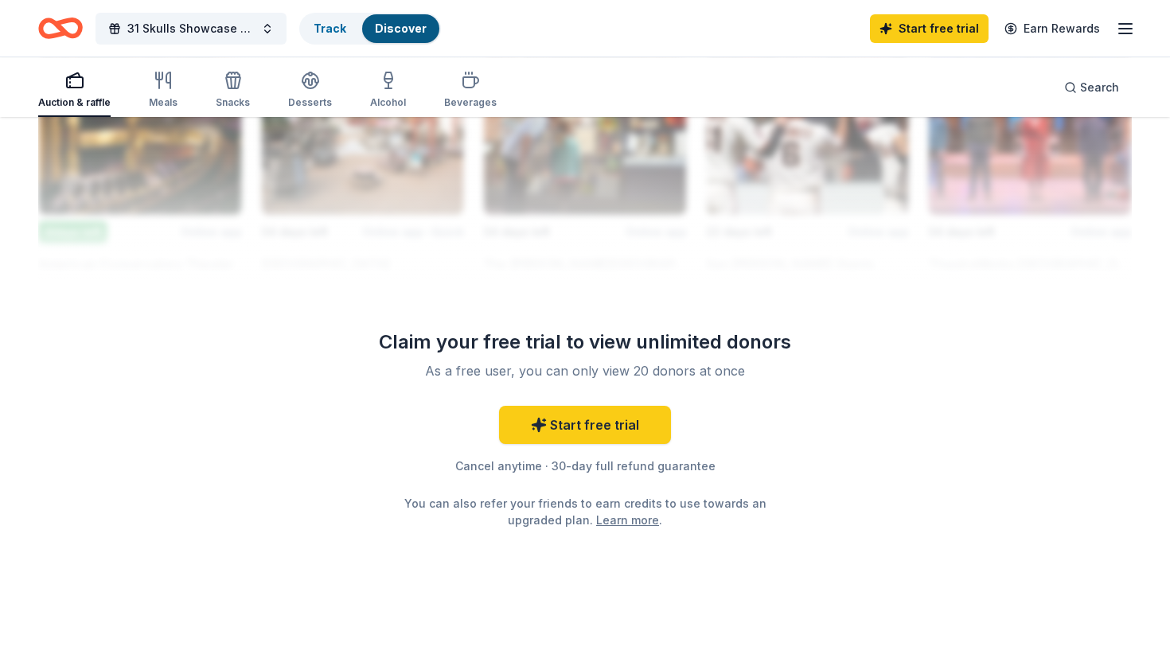
scroll to position [1306, 0]
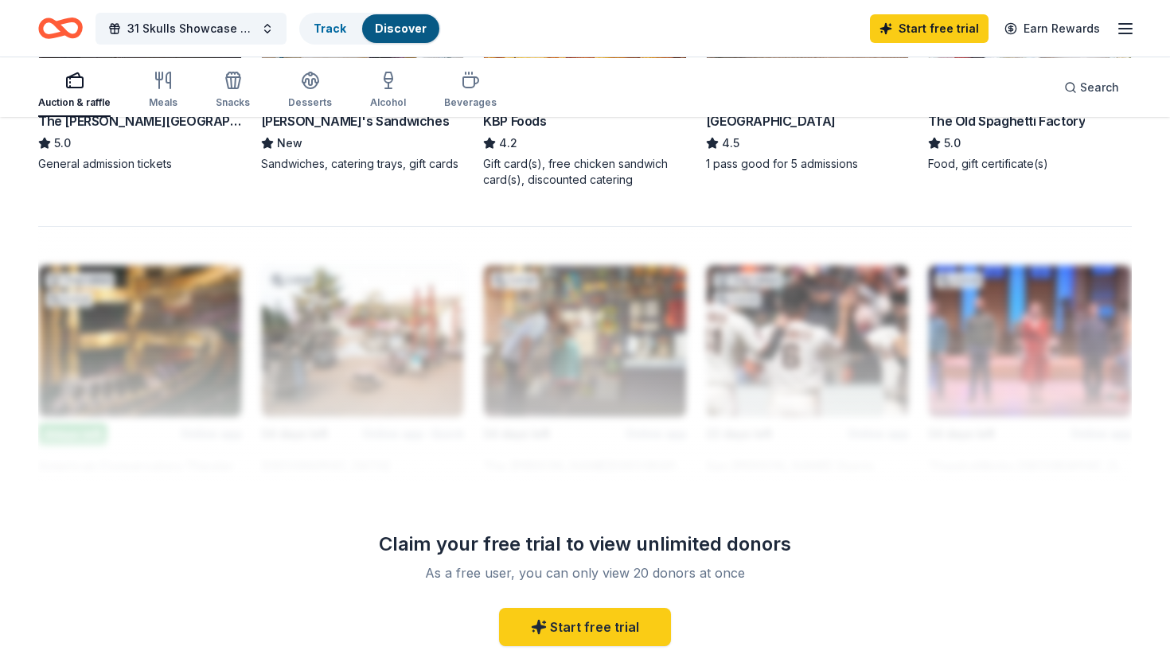
scroll to position [1286, 0]
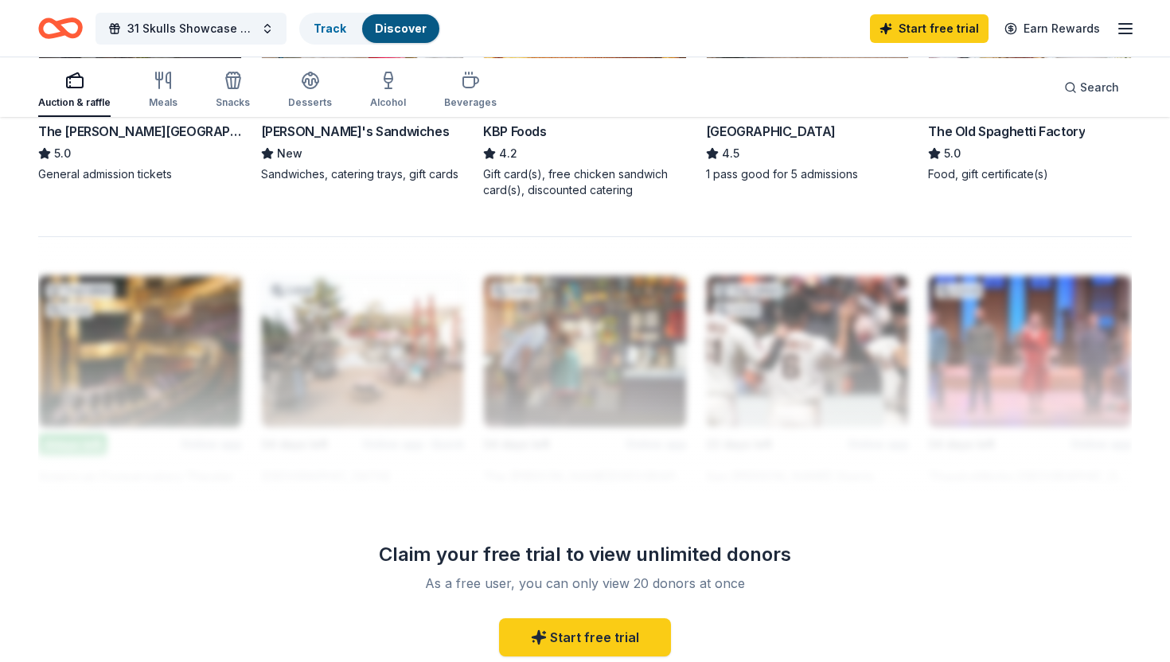
click at [353, 81] on img at bounding box center [363, 5] width 202 height 151
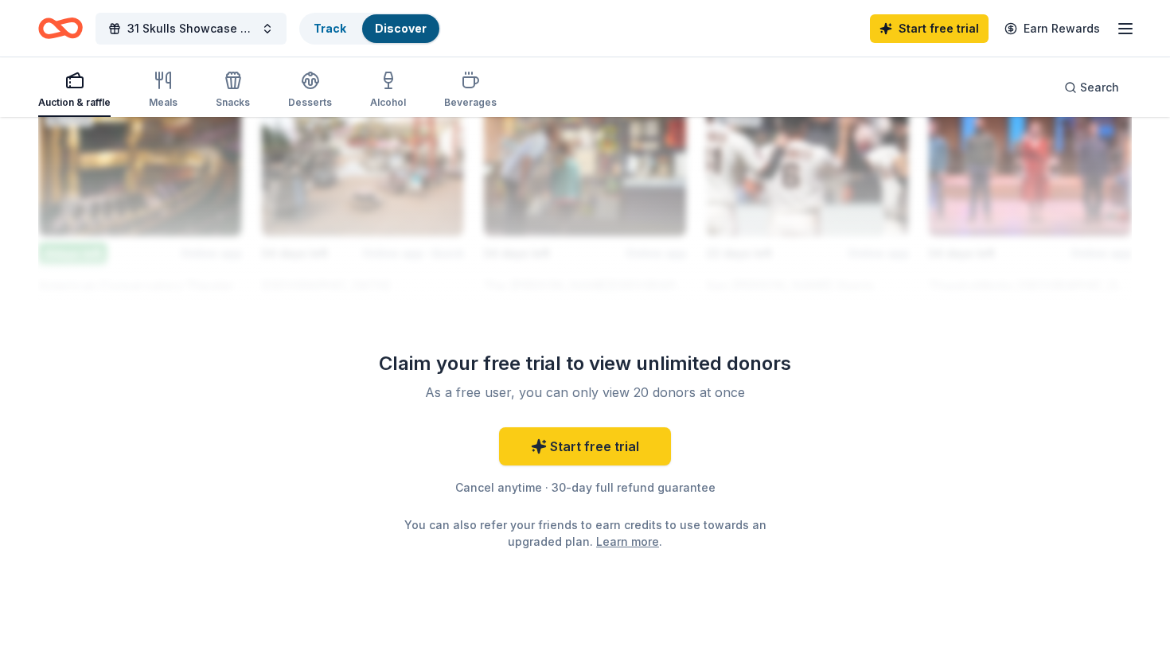
scroll to position [1731, 0]
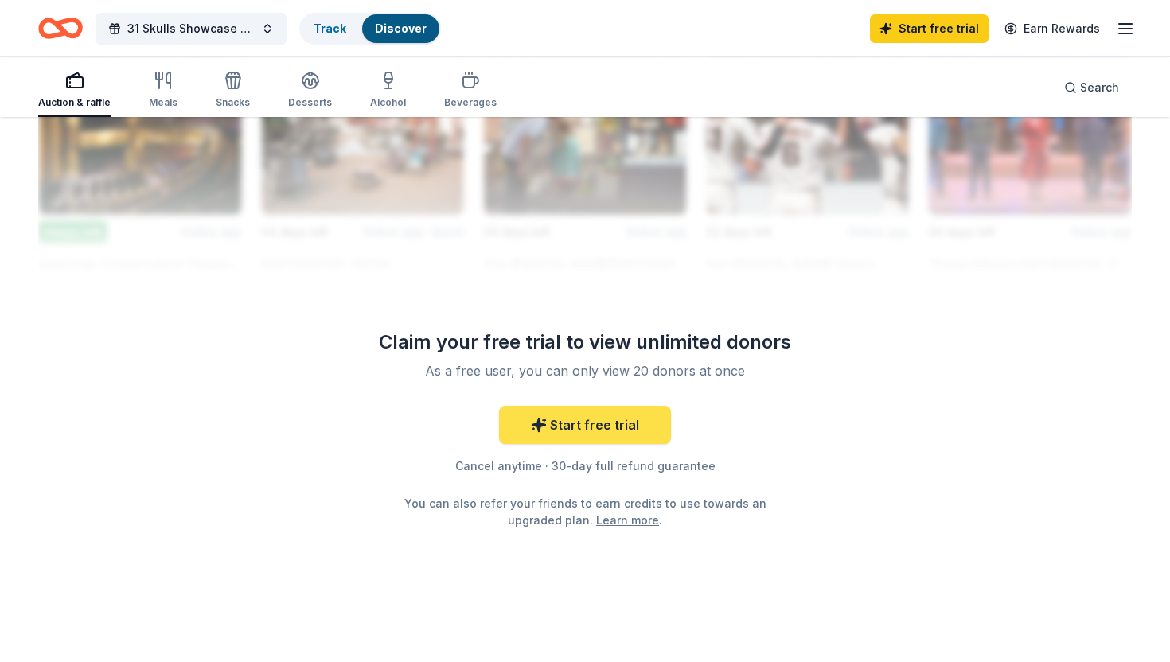
click at [539, 417] on icon at bounding box center [539, 425] width 16 height 16
click at [540, 417] on icon at bounding box center [539, 425] width 16 height 16
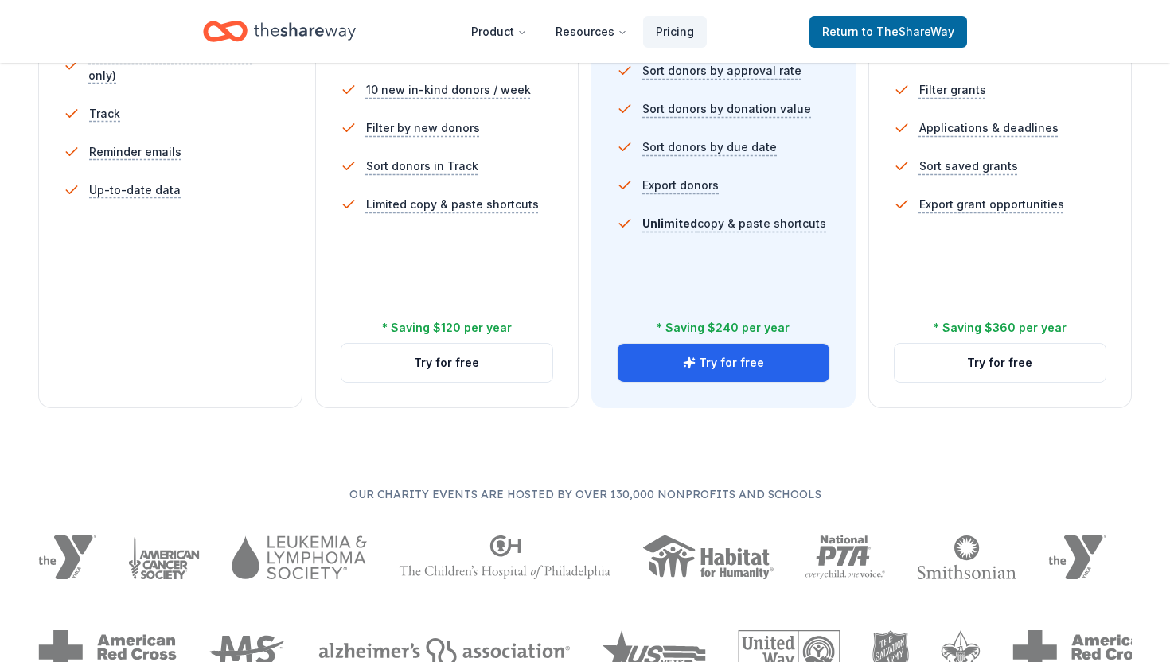
scroll to position [568, 0]
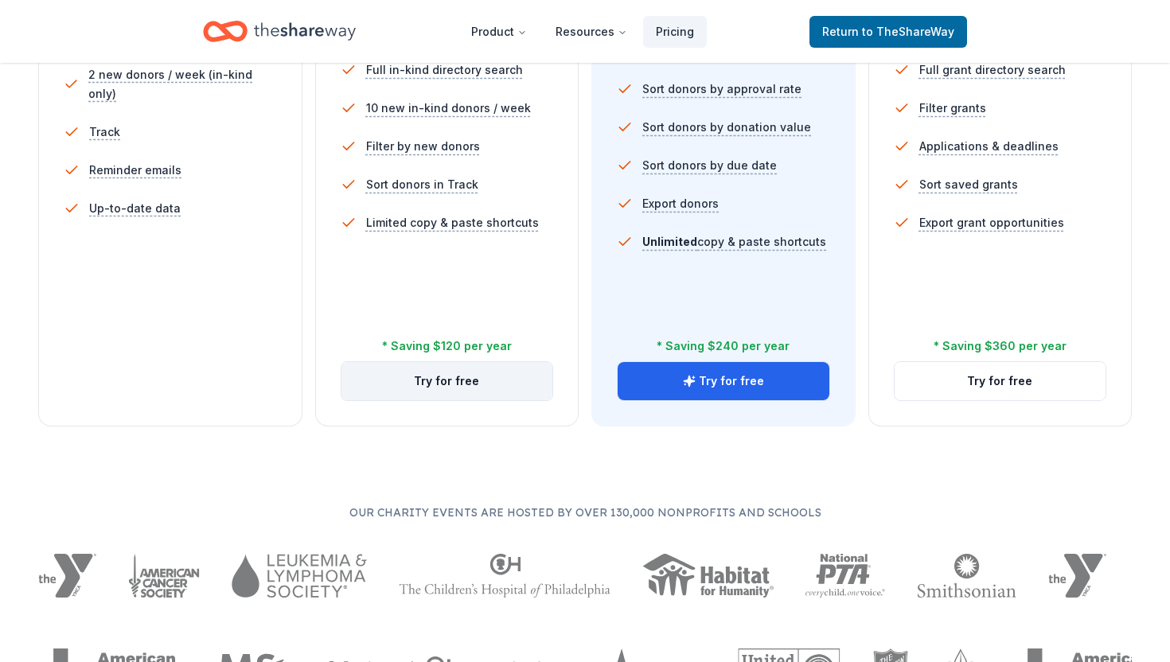
click at [482, 400] on button "Try for free" at bounding box center [448, 381] width 212 height 38
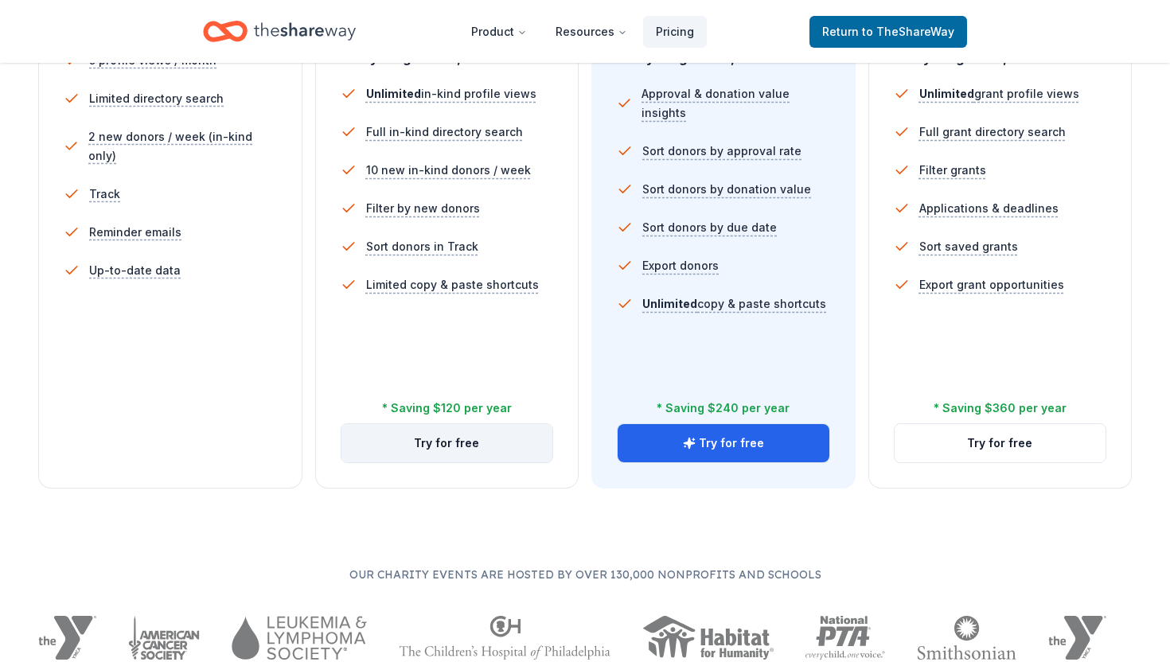
scroll to position [393, 0]
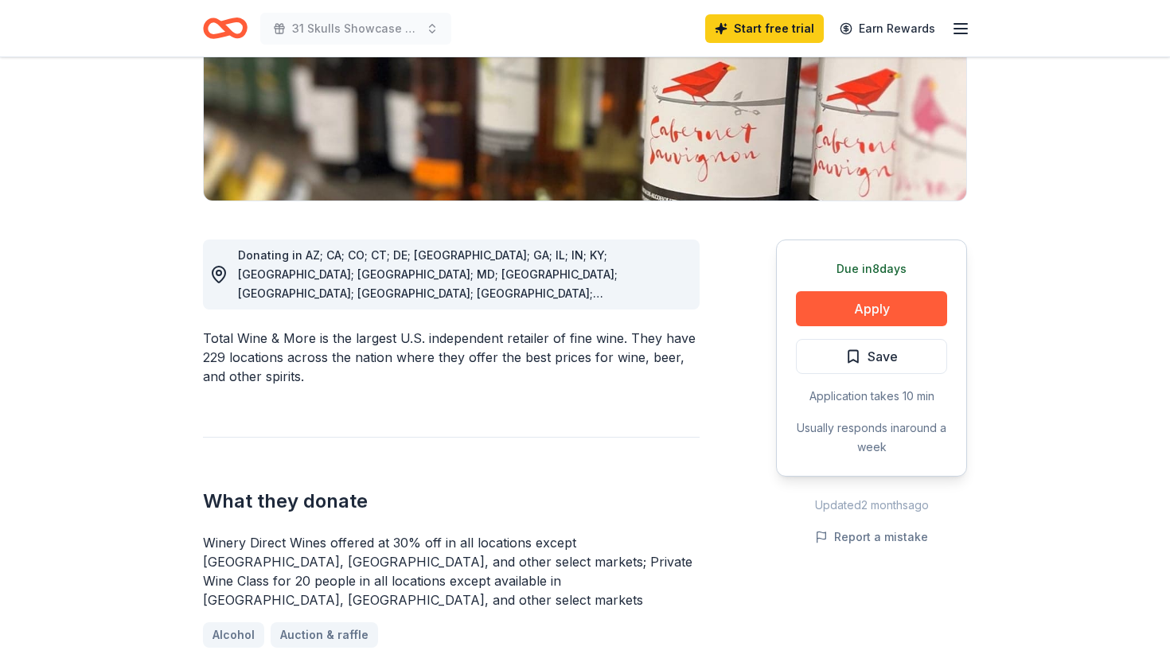
scroll to position [305, 0]
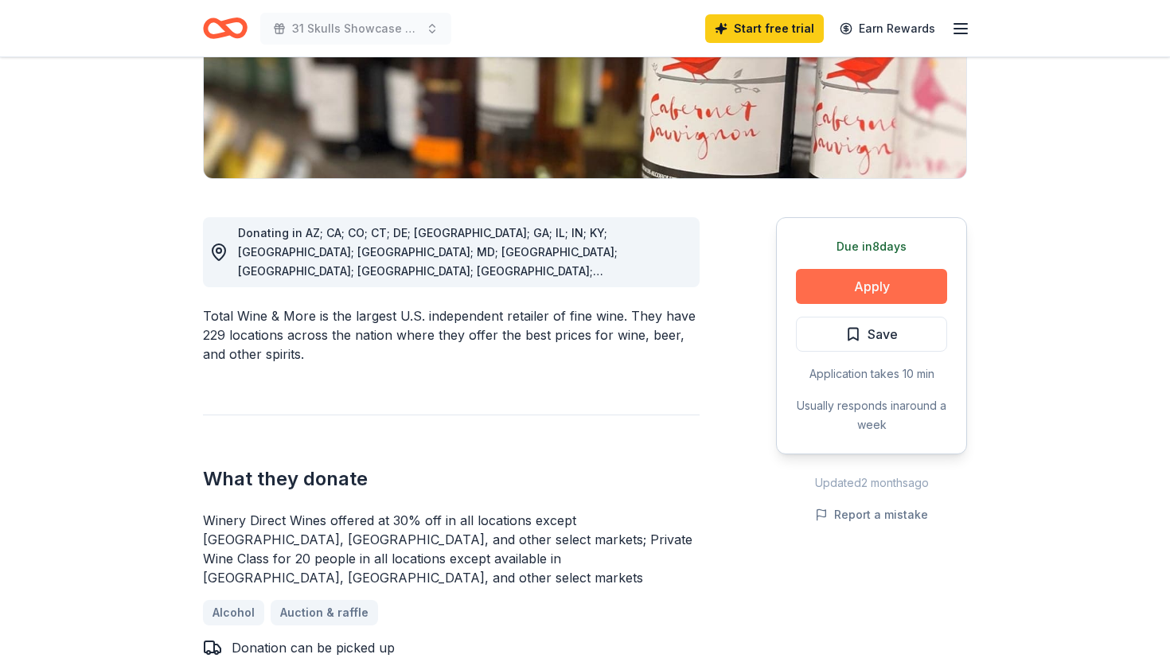
click at [843, 304] on button "Apply" at bounding box center [871, 286] width 151 height 35
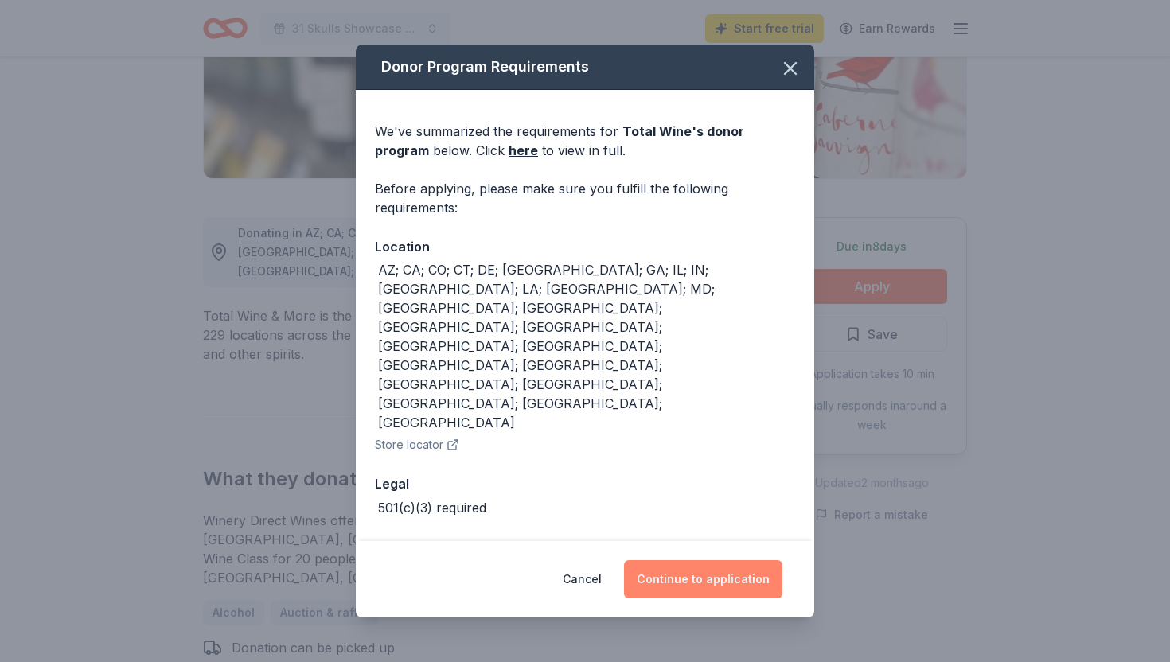
click at [667, 574] on button "Continue to application" at bounding box center [703, 579] width 158 height 38
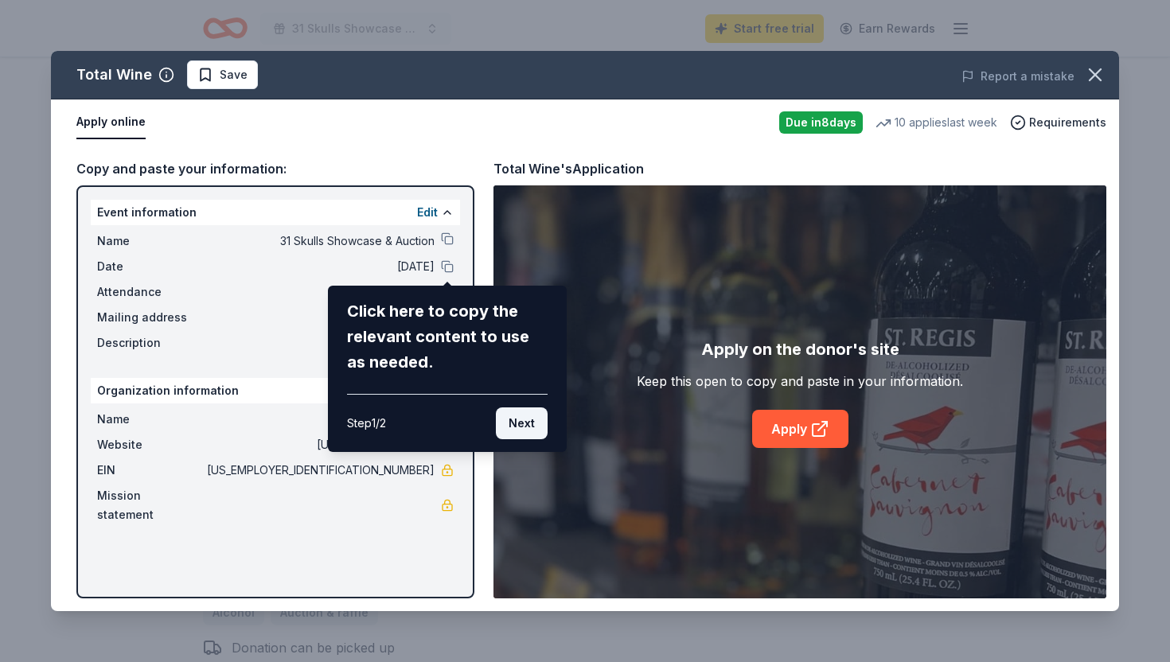
click at [512, 439] on button "Next" at bounding box center [522, 424] width 52 height 32
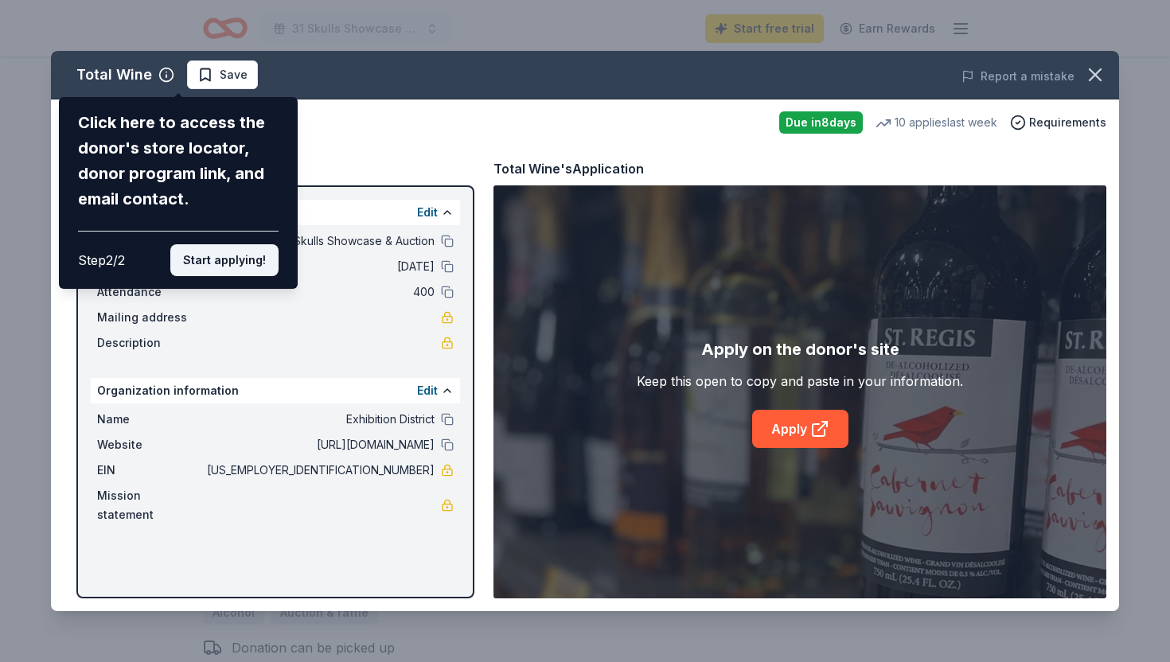
click at [251, 276] on button "Start applying!" at bounding box center [224, 260] width 108 height 32
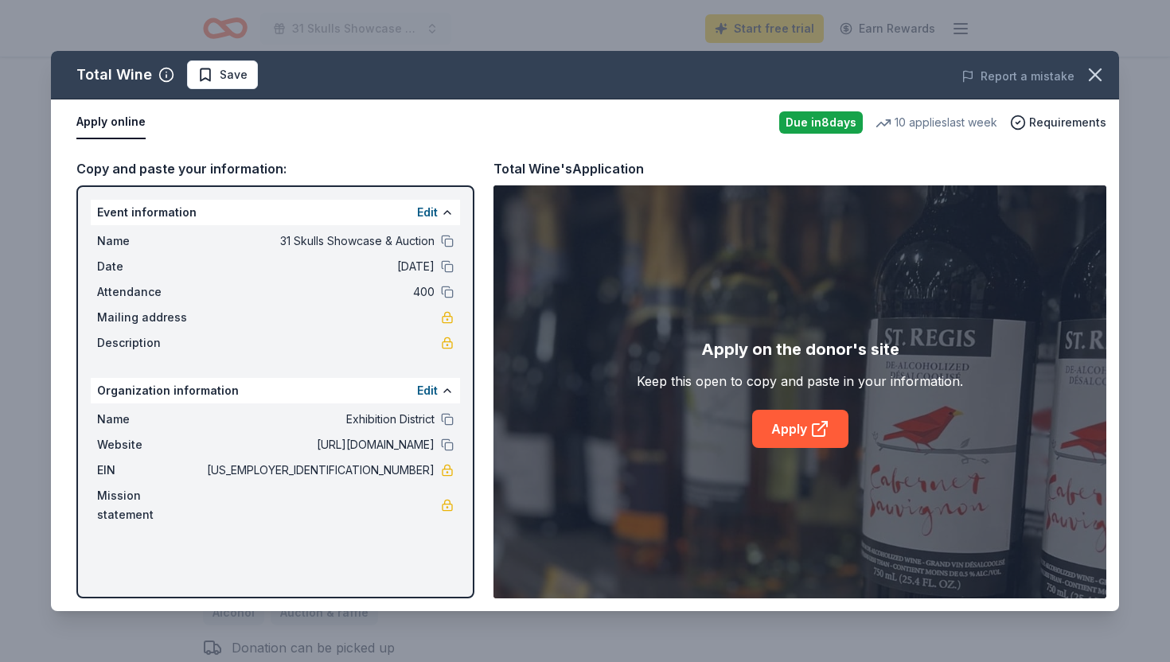
scroll to position [22, 0]
click at [403, 353] on div "Description" at bounding box center [275, 343] width 357 height 19
click at [835, 448] on link "Apply" at bounding box center [800, 429] width 96 height 38
click at [1090, 80] on icon "button" at bounding box center [1095, 74] width 11 height 11
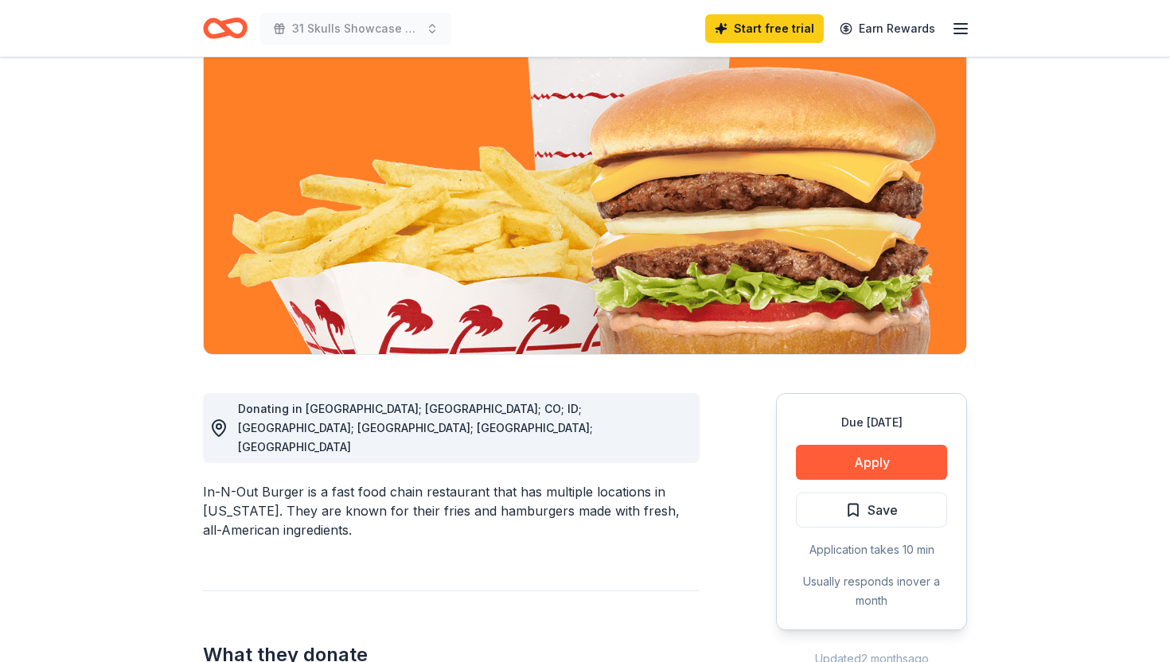
scroll to position [189, 0]
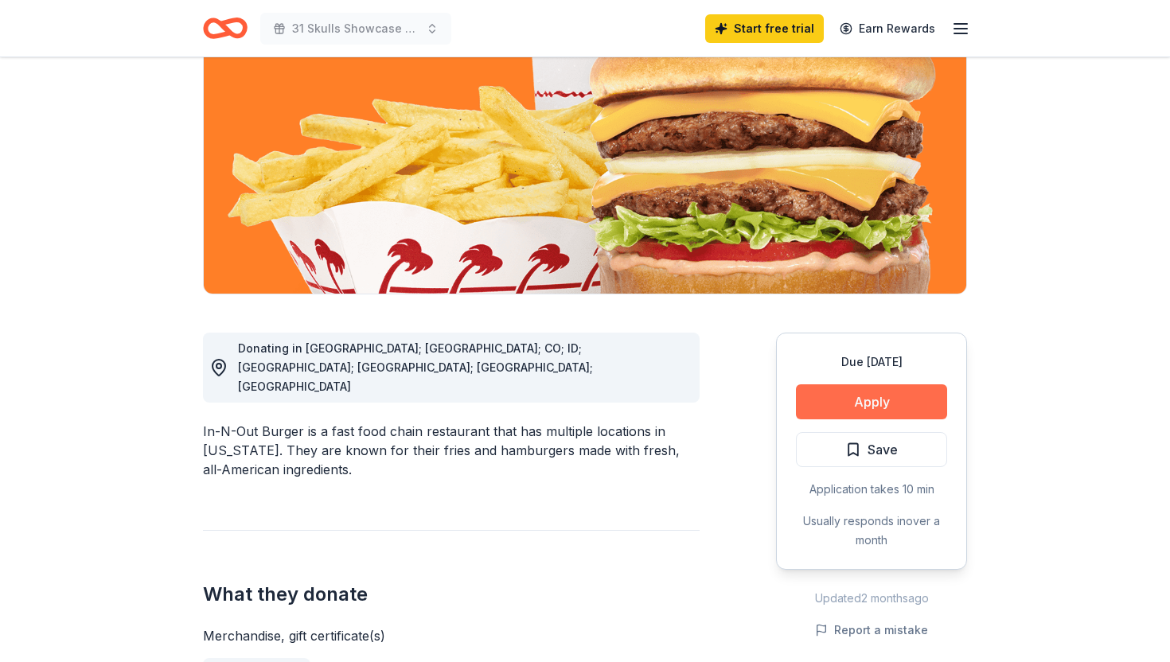
click at [810, 420] on button "Apply" at bounding box center [871, 402] width 151 height 35
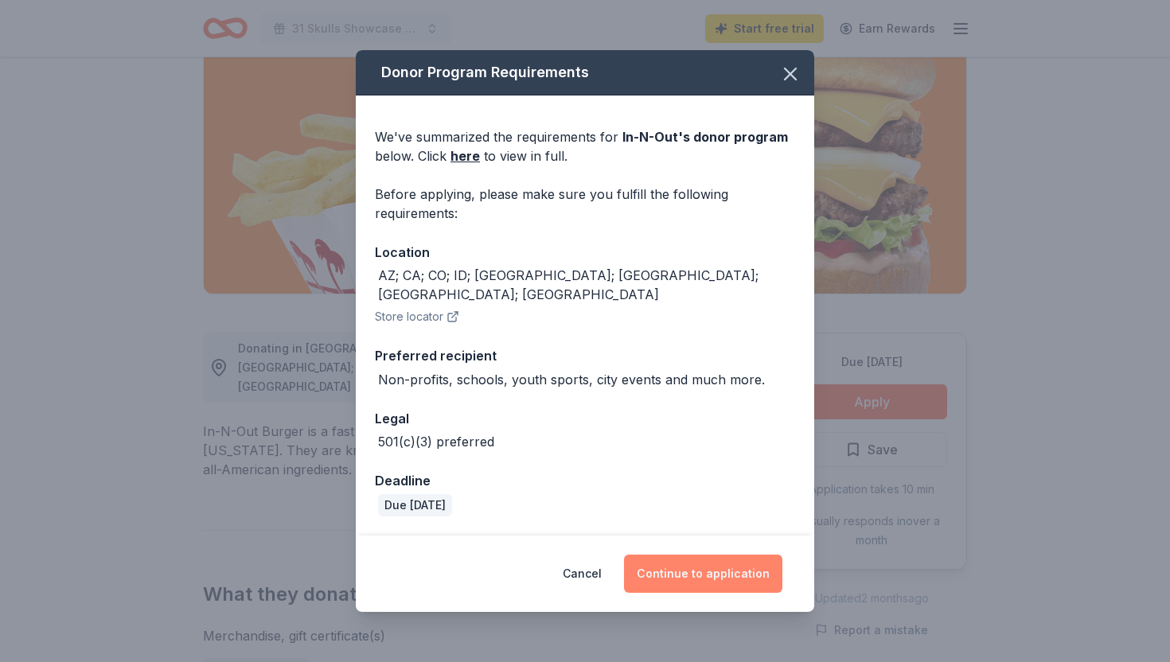
click at [720, 585] on button "Continue to application" at bounding box center [703, 574] width 158 height 38
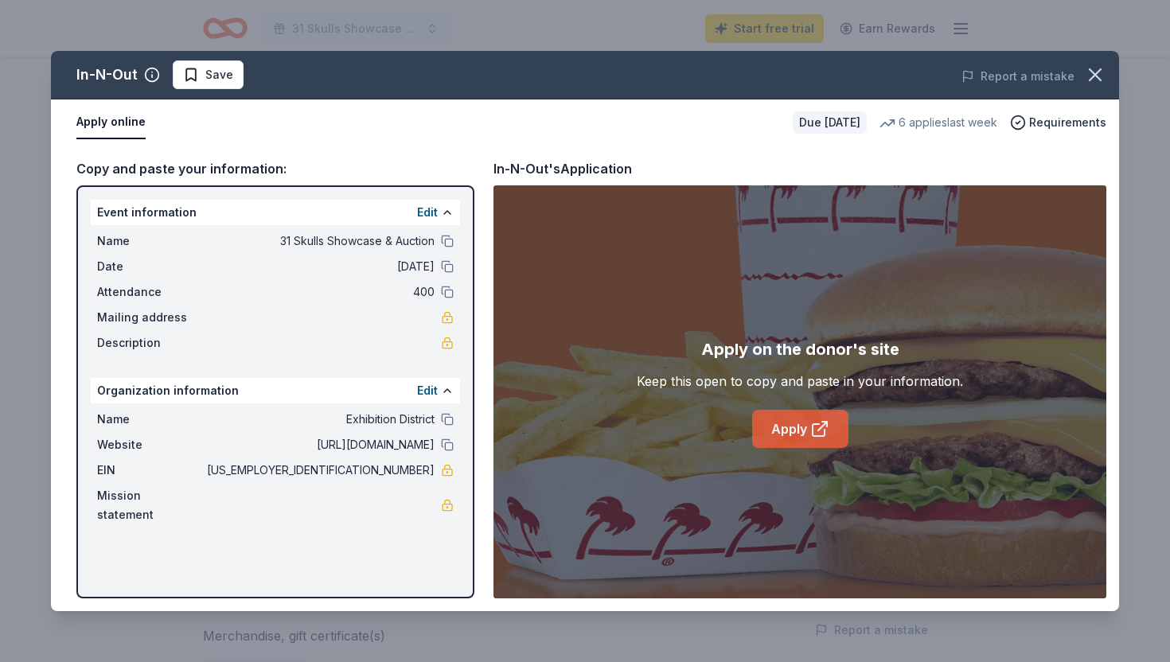
click at [830, 448] on link "Apply" at bounding box center [800, 429] width 96 height 38
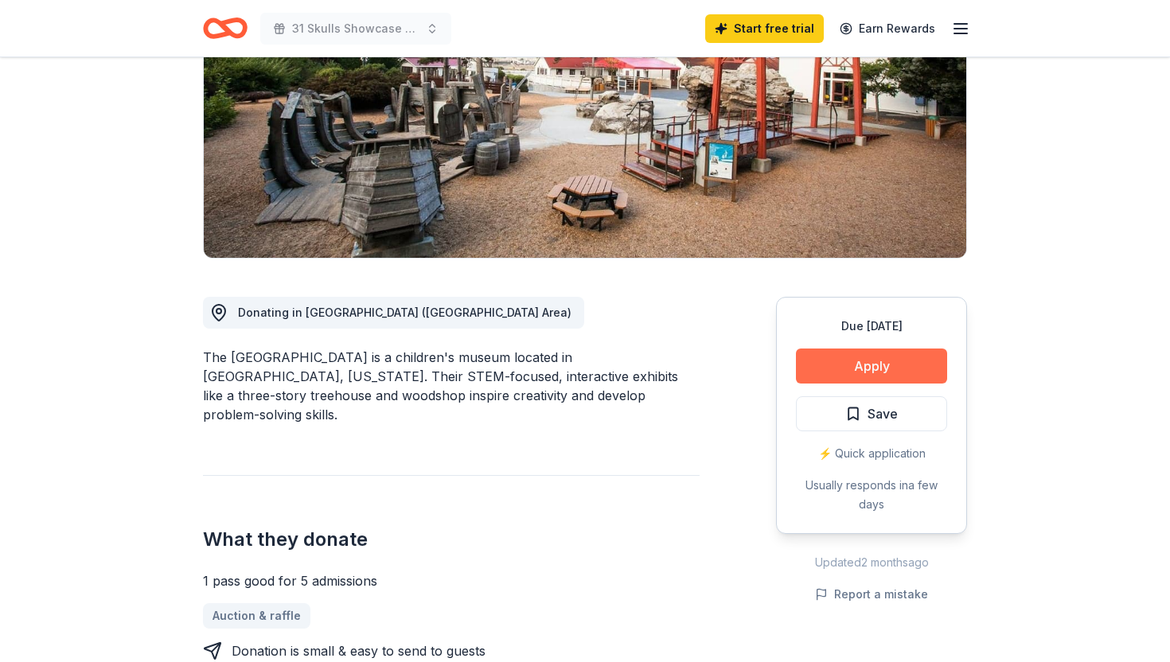
scroll to position [226, 0]
click at [871, 383] on button "Apply" at bounding box center [871, 365] width 151 height 35
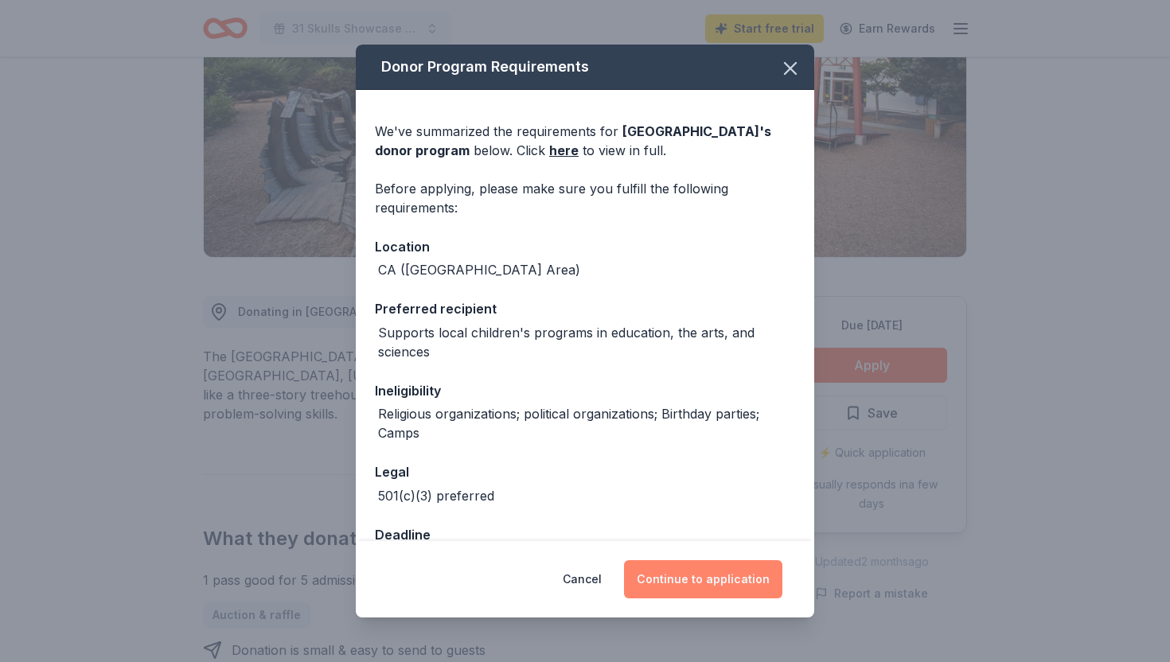
click at [689, 581] on button "Continue to application" at bounding box center [703, 579] width 158 height 38
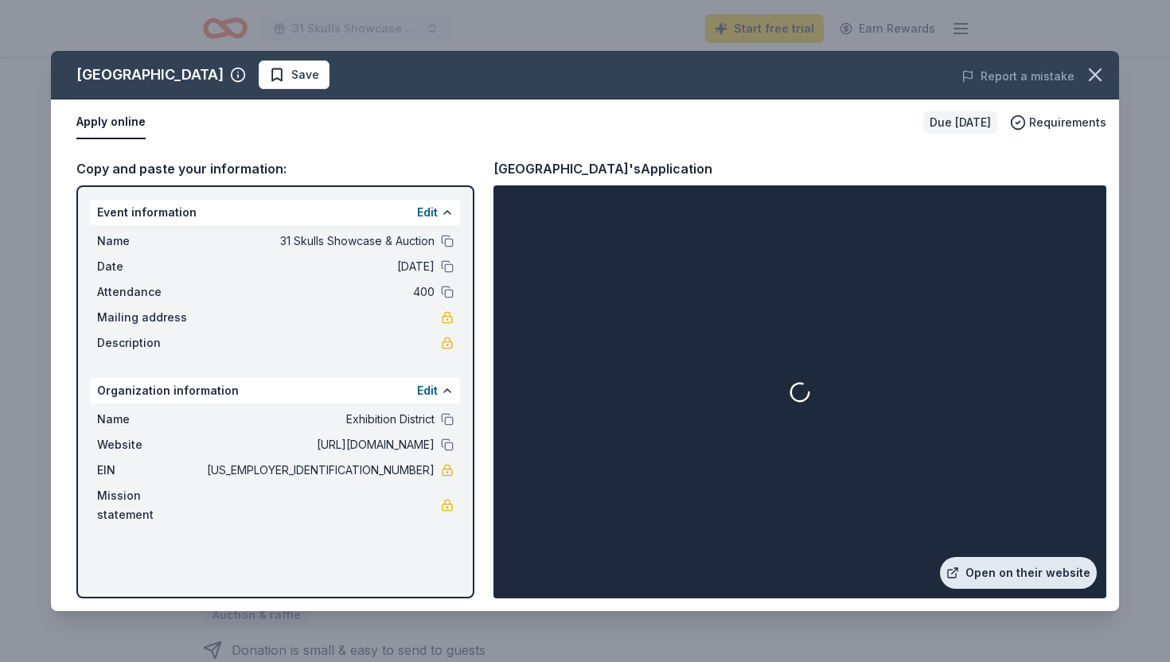
click at [975, 571] on link "Open on their website" at bounding box center [1018, 573] width 157 height 32
click at [1094, 77] on icon "button" at bounding box center [1095, 75] width 22 height 22
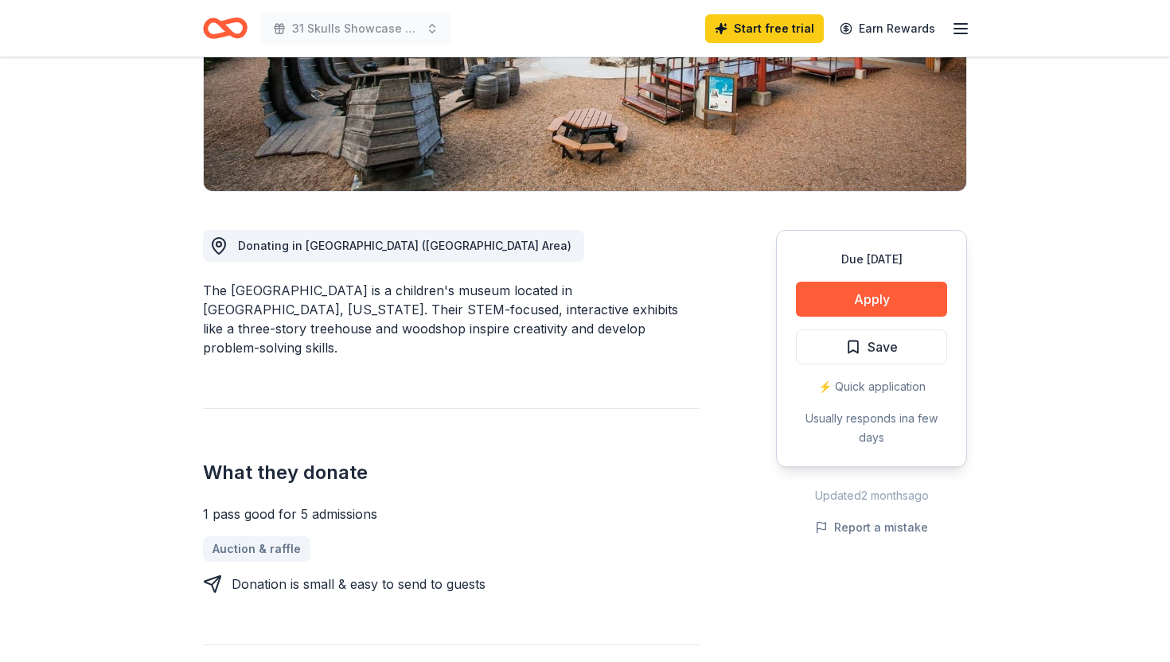
scroll to position [304, 0]
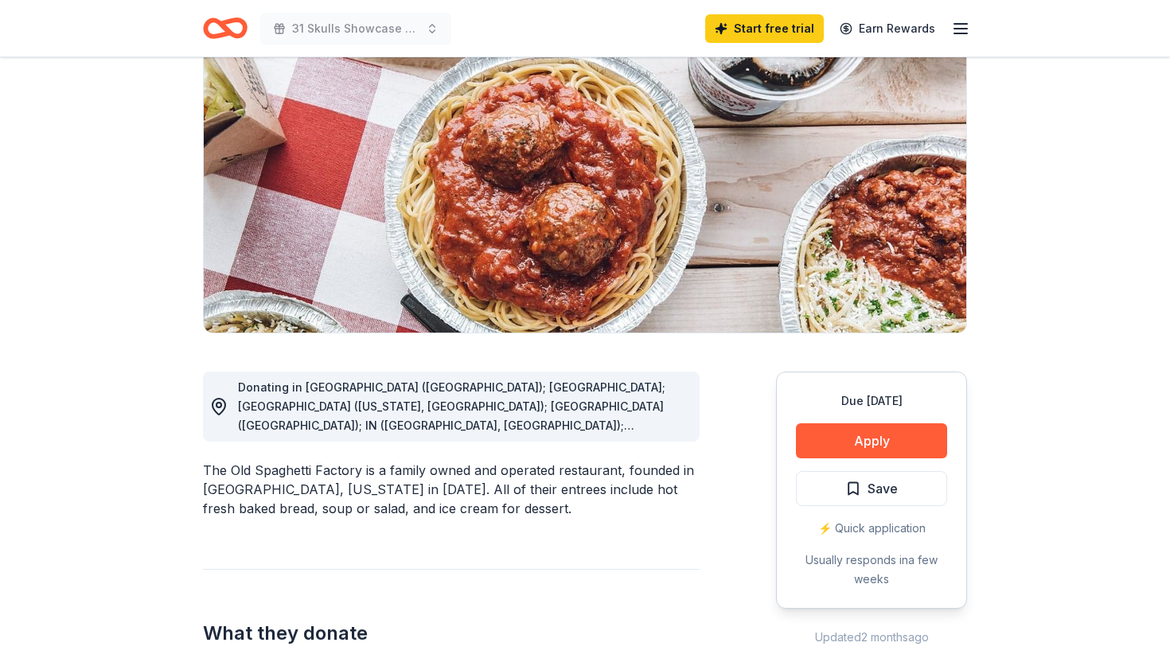
scroll to position [197, 0]
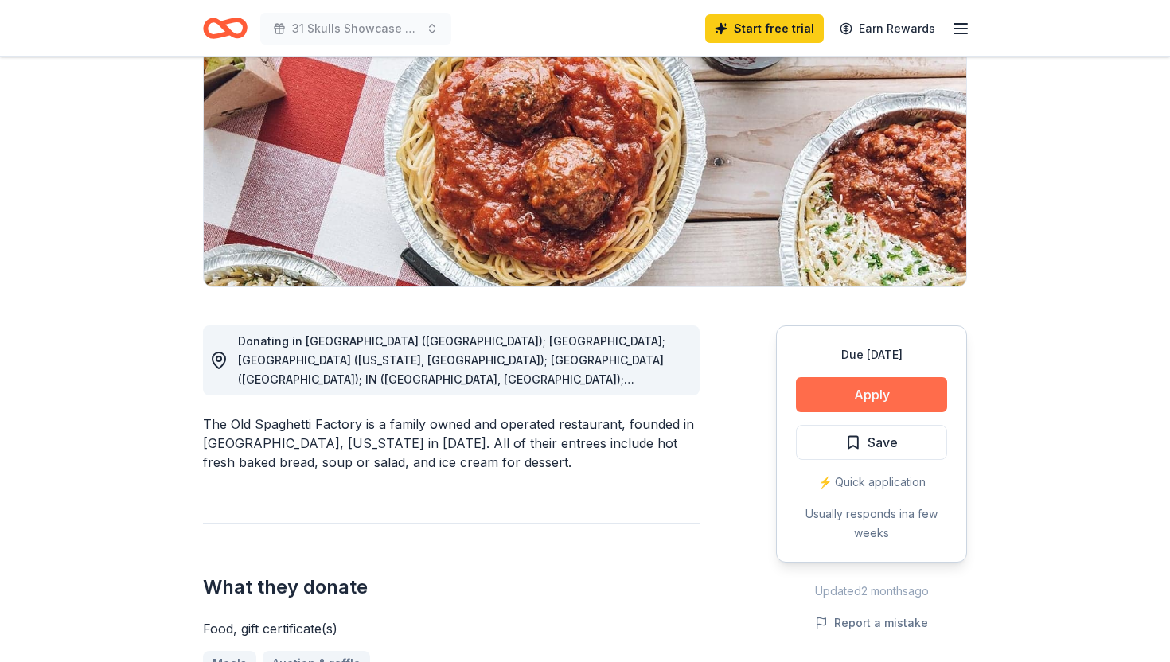
click at [873, 412] on button "Apply" at bounding box center [871, 394] width 151 height 35
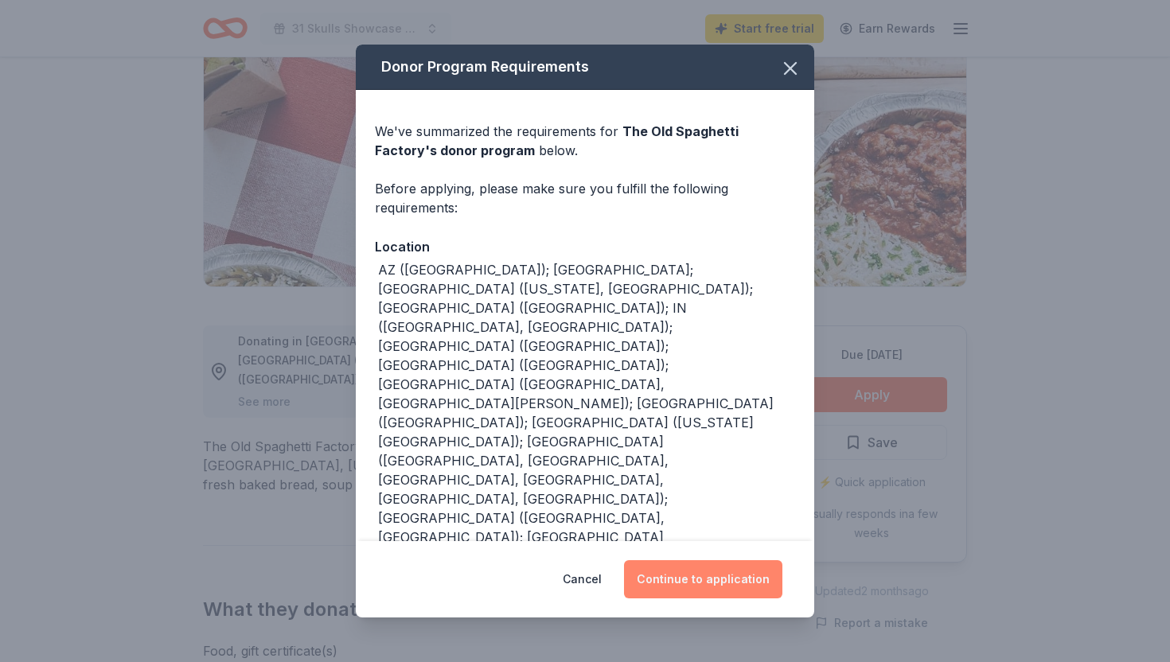
click at [708, 571] on button "Continue to application" at bounding box center [703, 579] width 158 height 38
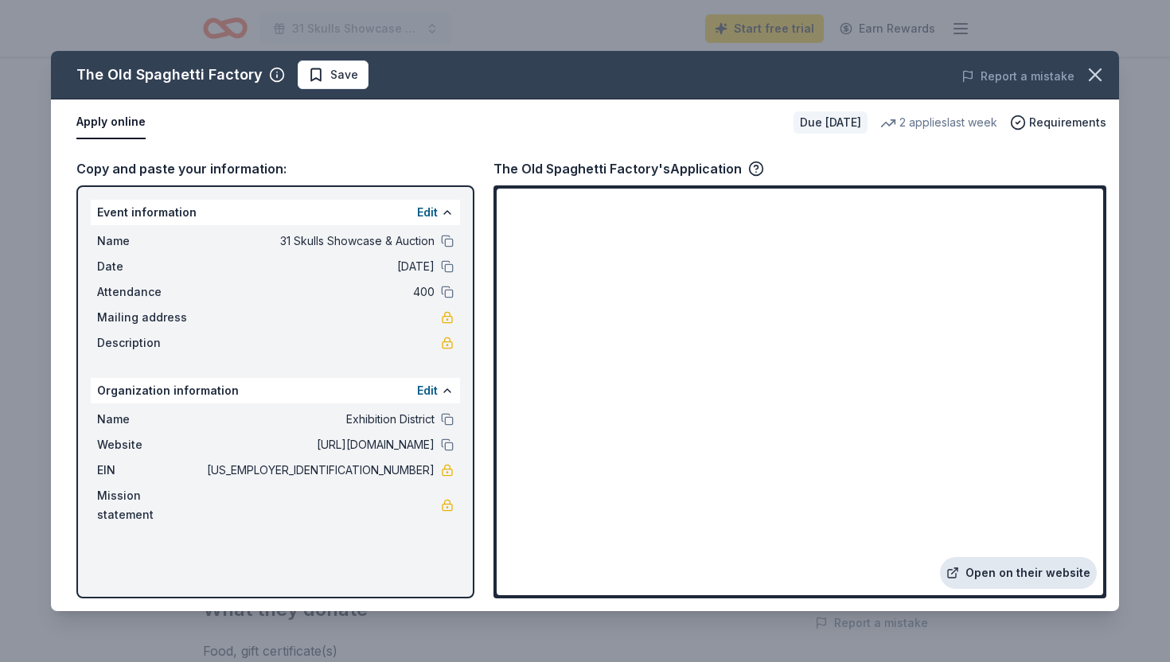
click at [1039, 560] on link "Open on their website" at bounding box center [1018, 573] width 157 height 32
click at [1088, 84] on icon "button" at bounding box center [1095, 75] width 22 height 22
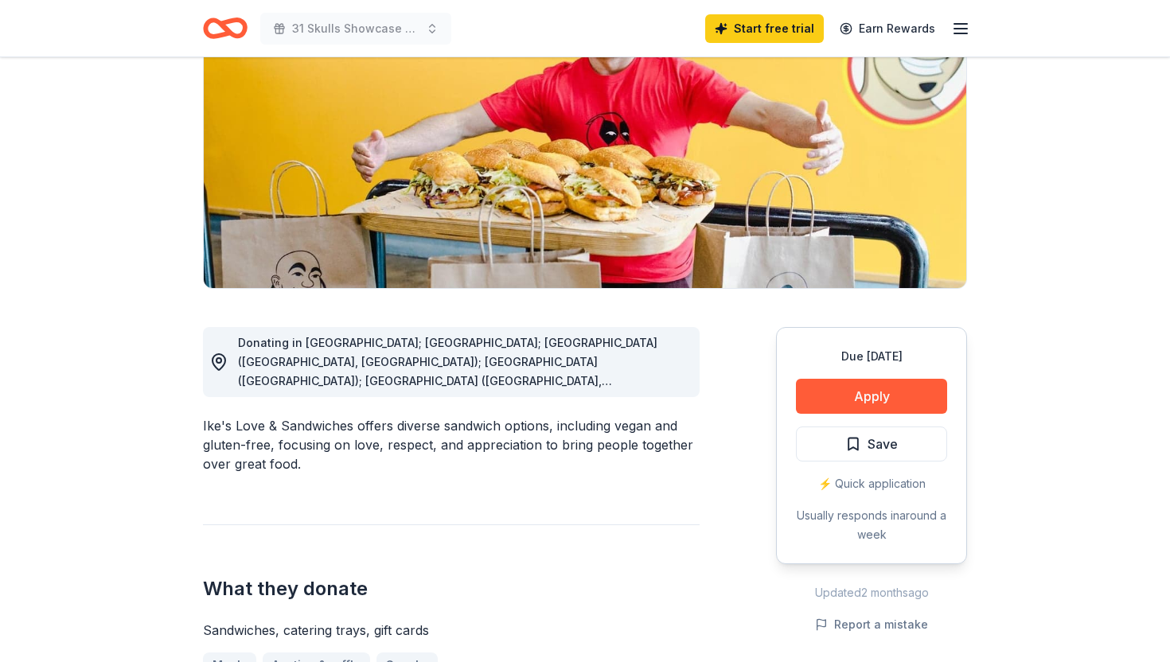
scroll to position [599, 0]
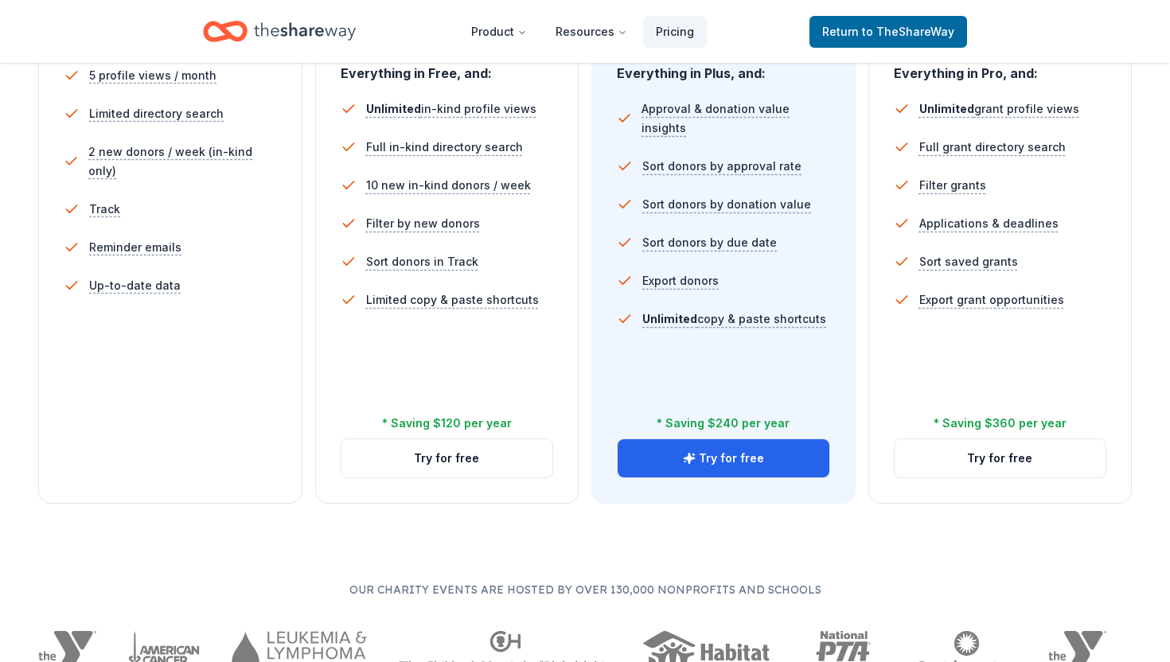
scroll to position [560, 0]
